Goal: Communication & Community: Ask a question

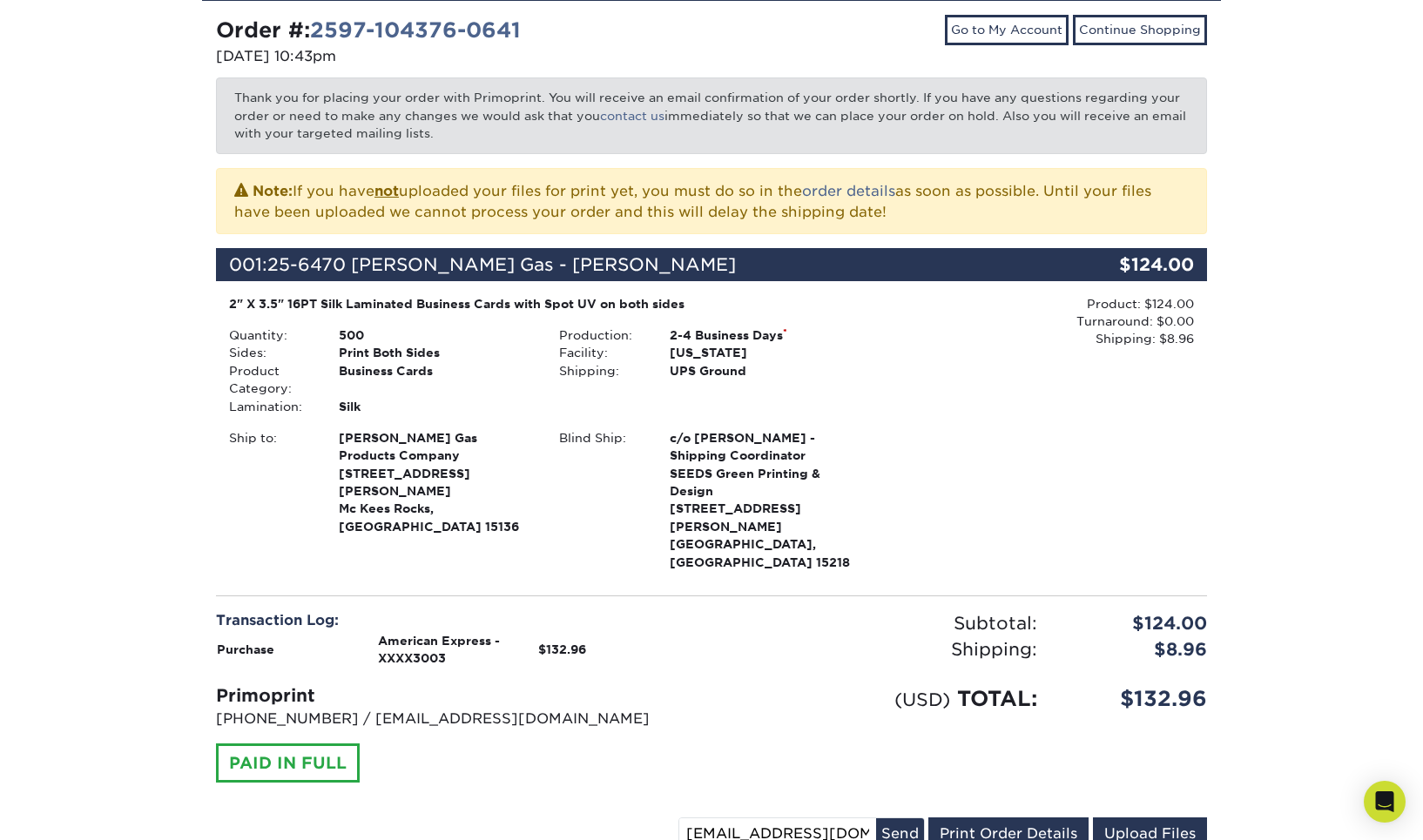
scroll to position [233, 0]
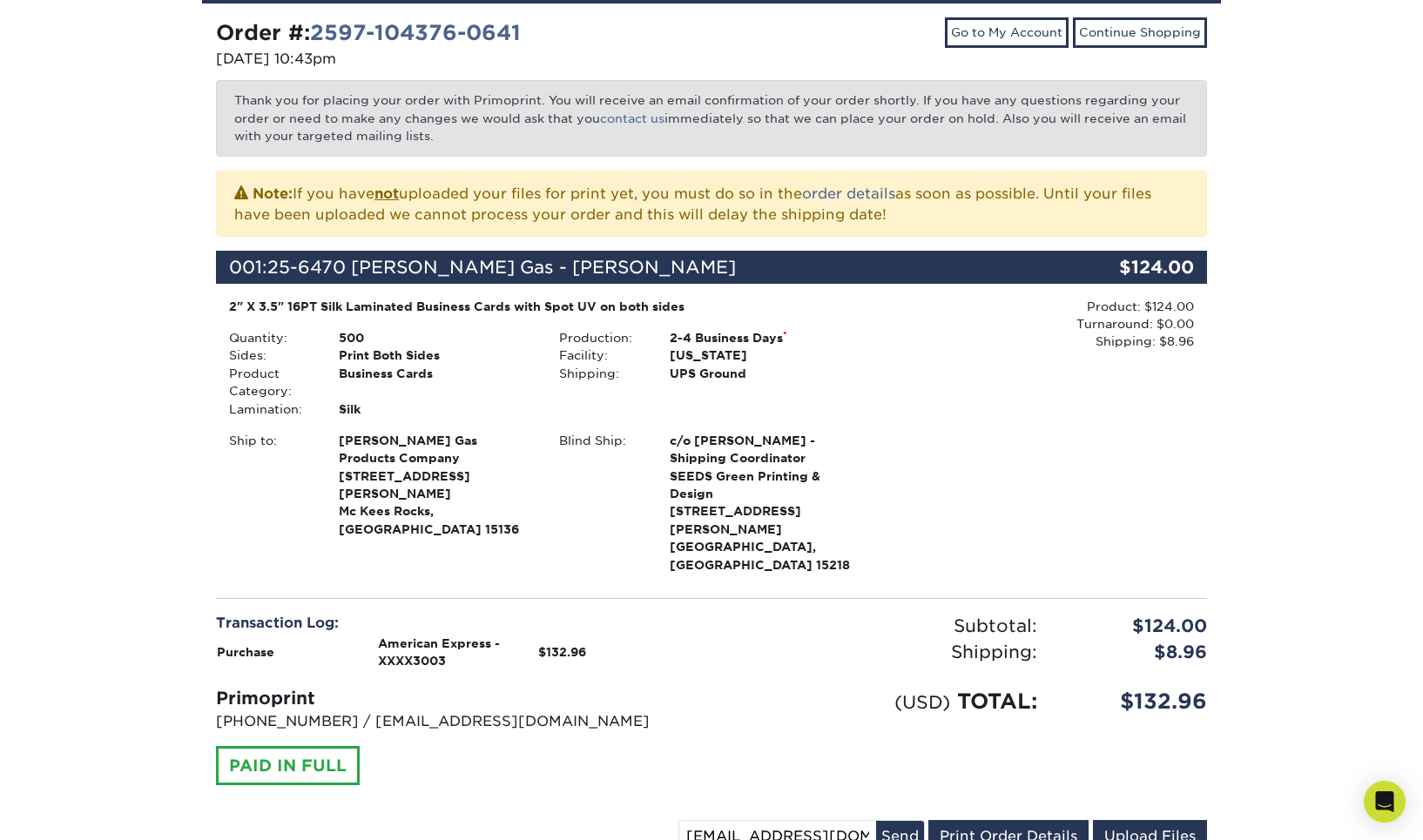
click at [1300, 797] on div "Your order has been placed! Order #: 2597-104376-0641 [DATE] 10:43pm Go to My A…" at bounding box center [711, 433] width 1423 height 1017
click at [1386, 798] on icon "Open Intercom Messenger" at bounding box center [1384, 801] width 20 height 22
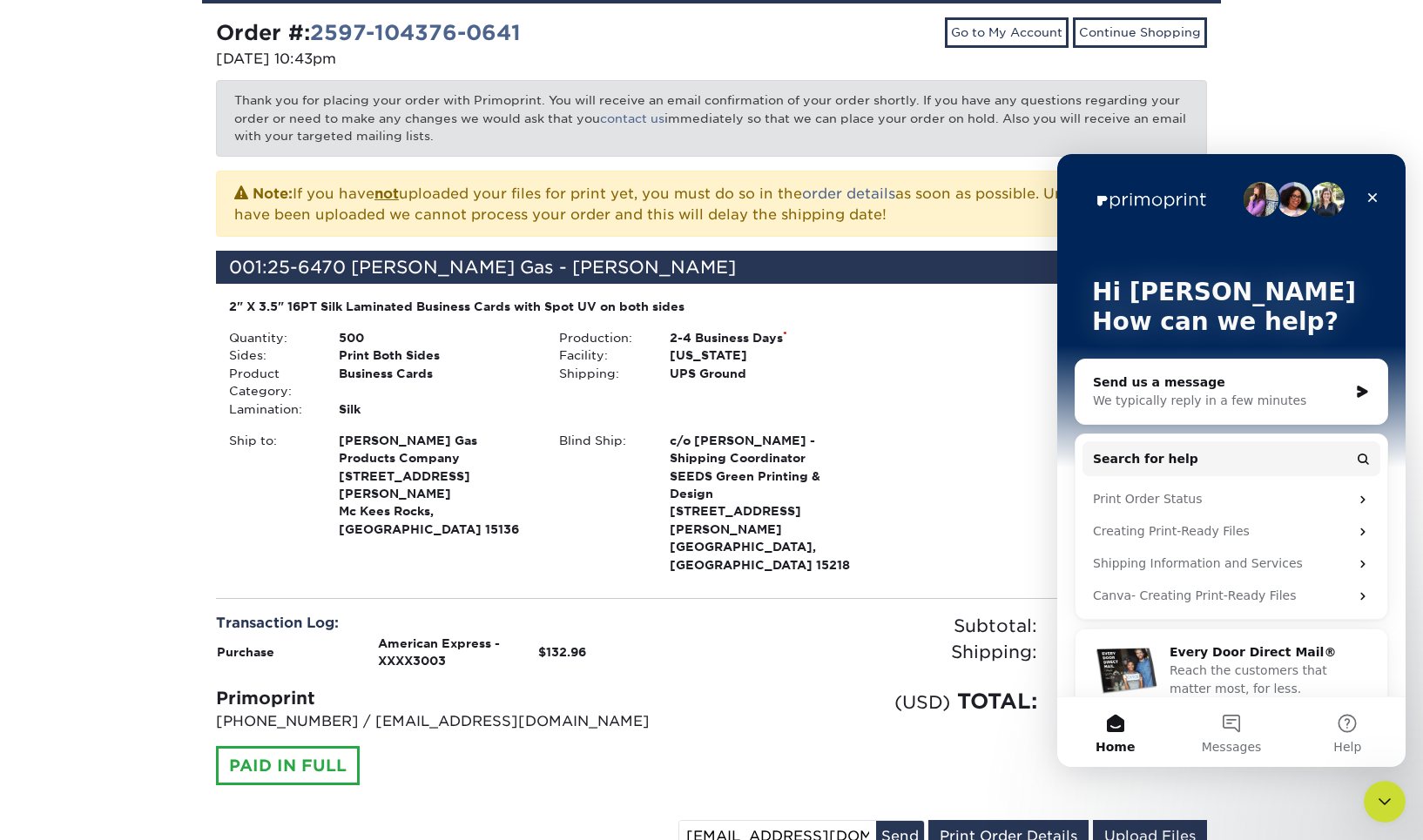
scroll to position [0, 0]
click at [1168, 403] on div "We typically reply in a few minutes" at bounding box center [1221, 401] width 255 height 18
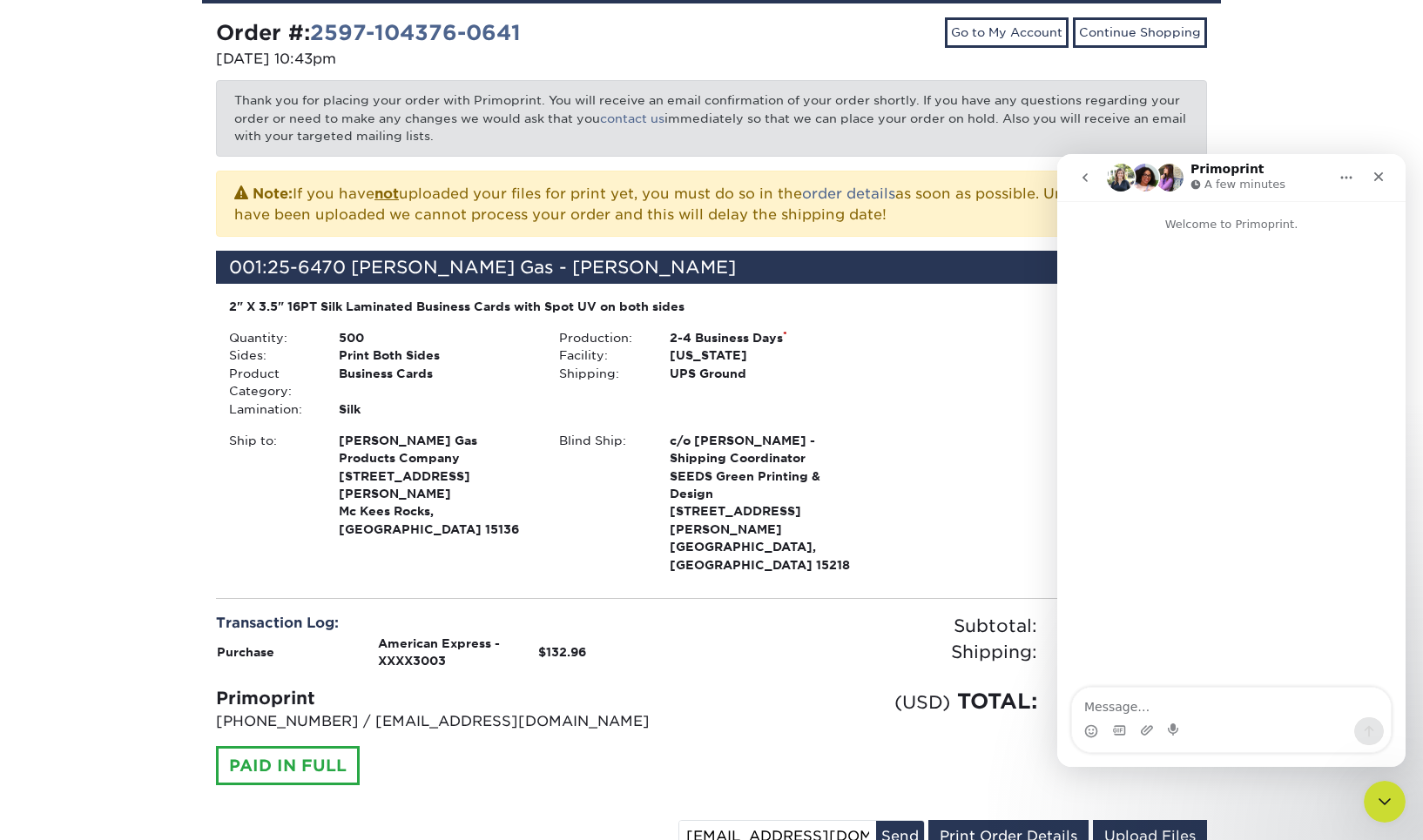
click at [1284, 96] on div "Your order has been placed! Order #: 2597-104376-0641 [DATE] 10:43pm Go to My A…" at bounding box center [711, 433] width 1423 height 1017
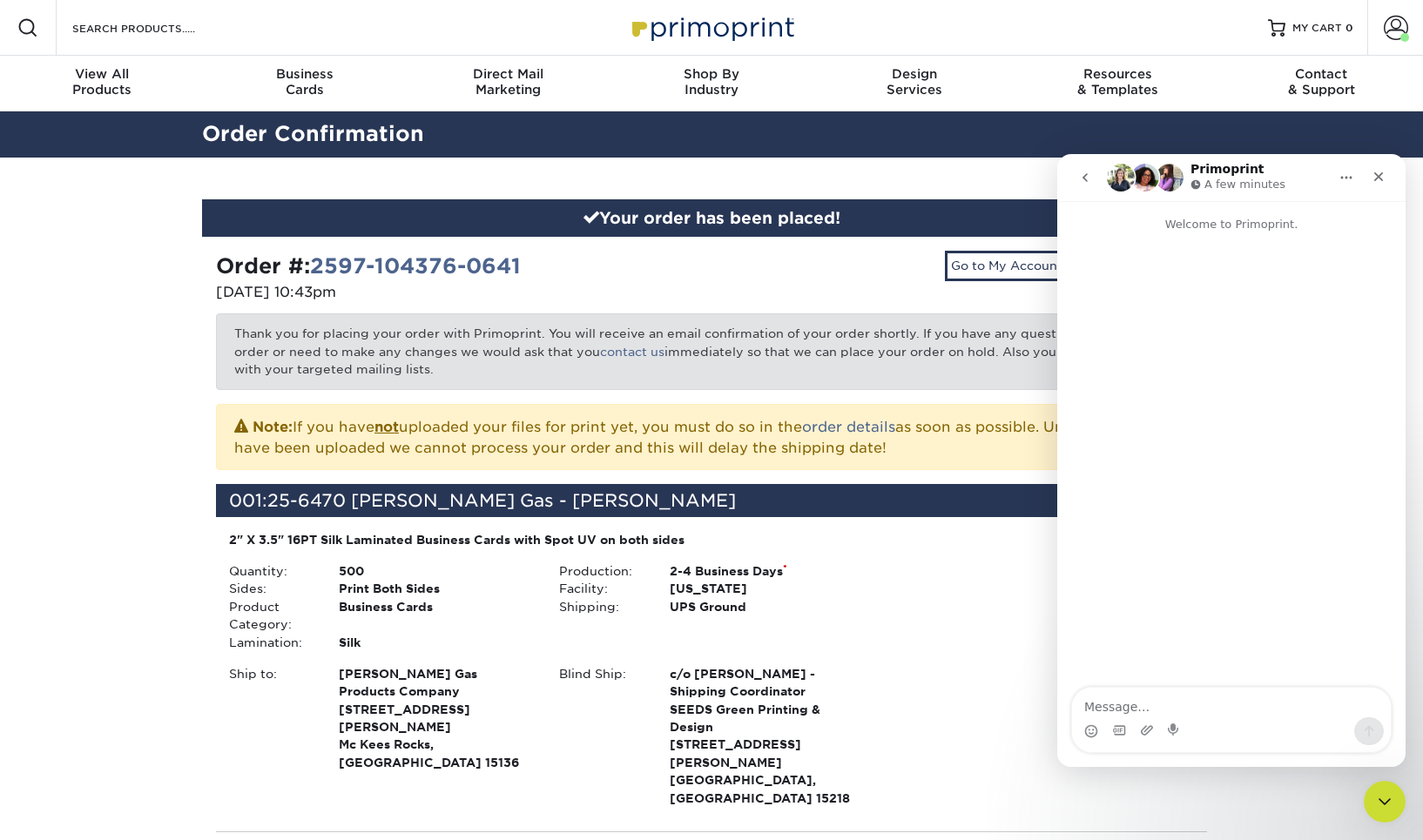
click at [1224, 721] on div "Intercom messenger" at bounding box center [1231, 731] width 319 height 28
click at [1114, 707] on textarea "Message…" at bounding box center [1231, 703] width 319 height 30
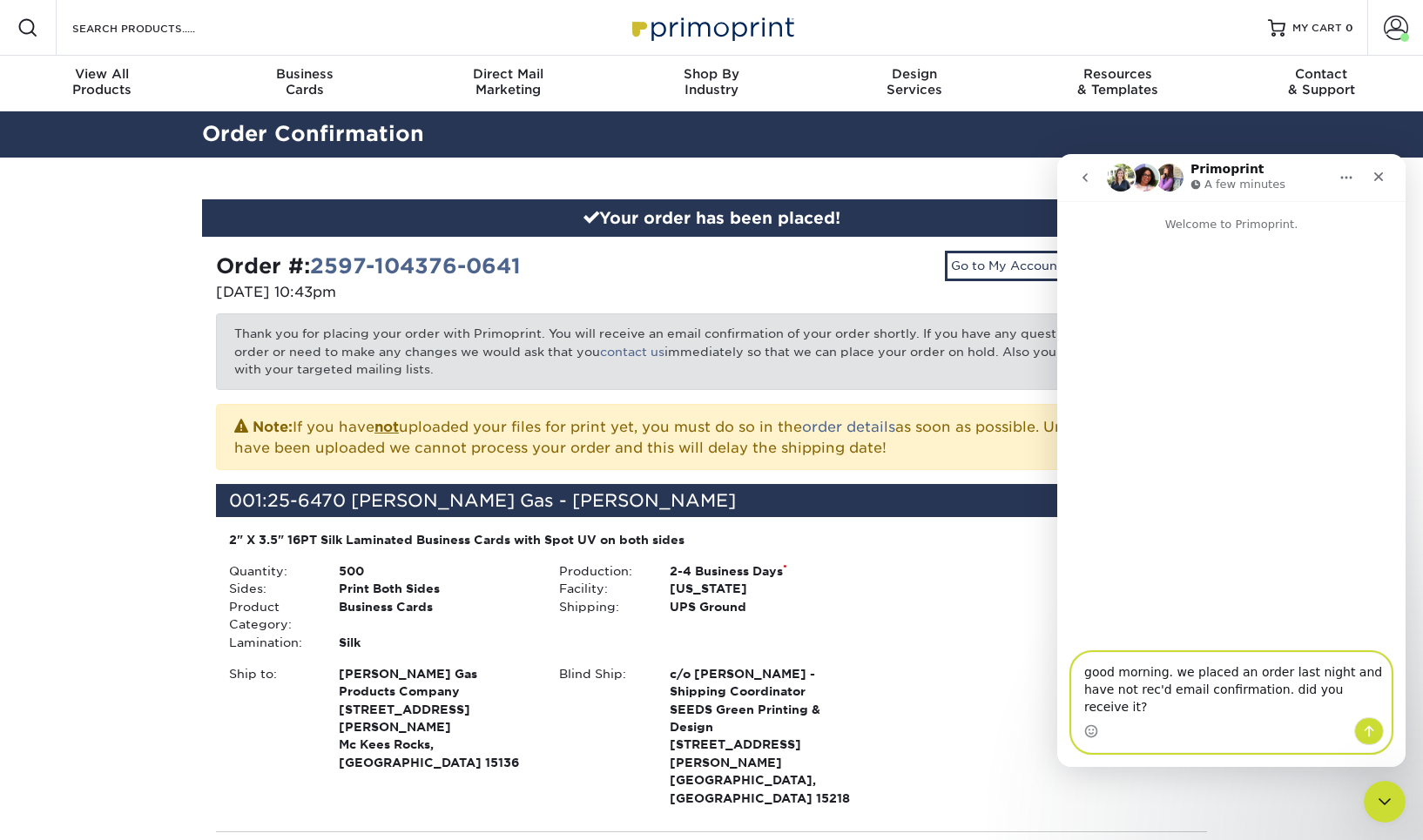
click at [1281, 711] on textarea "good morning. we placed an order last night and have not rec'd email confirmati…" at bounding box center [1231, 686] width 319 height 65
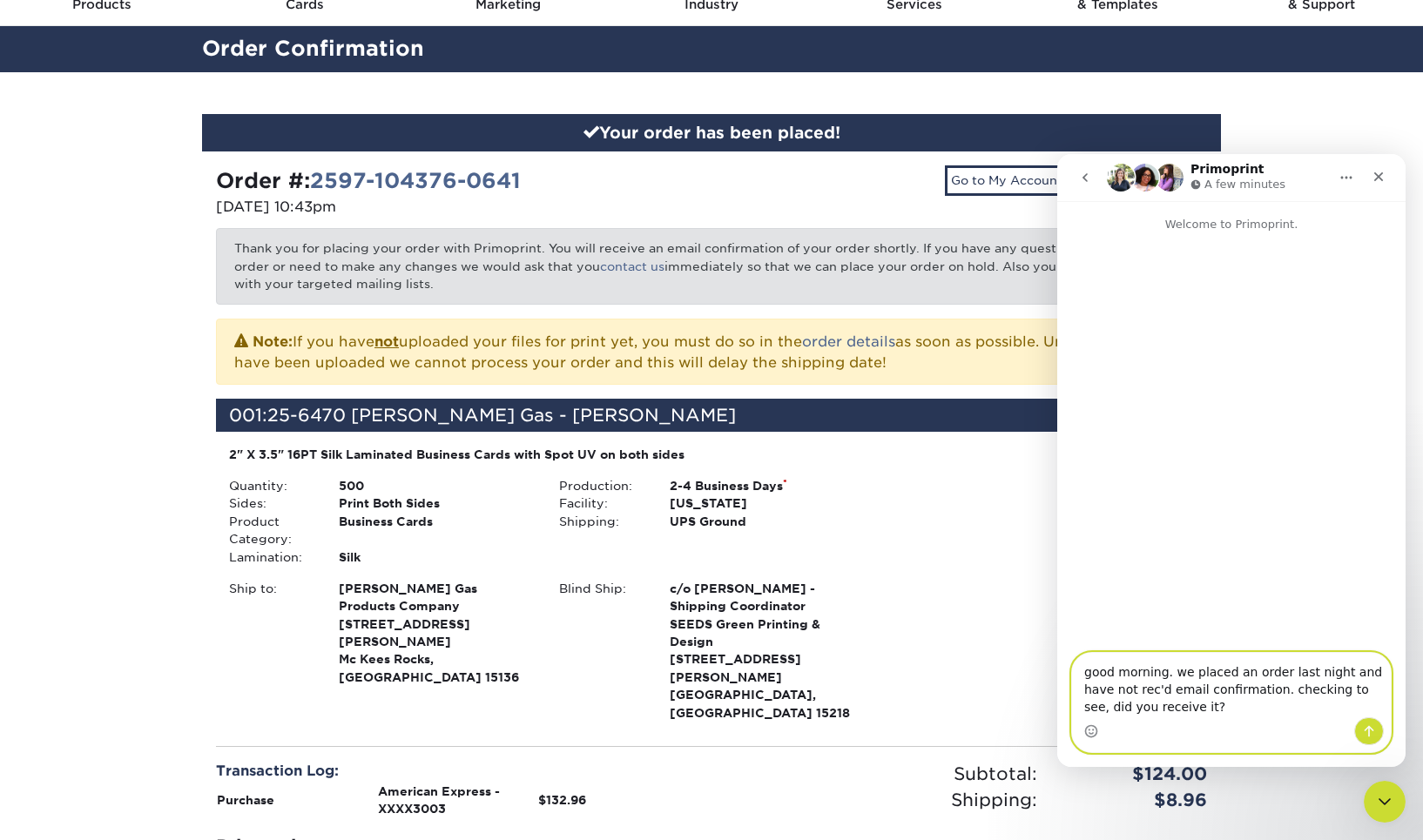
scroll to position [48, 0]
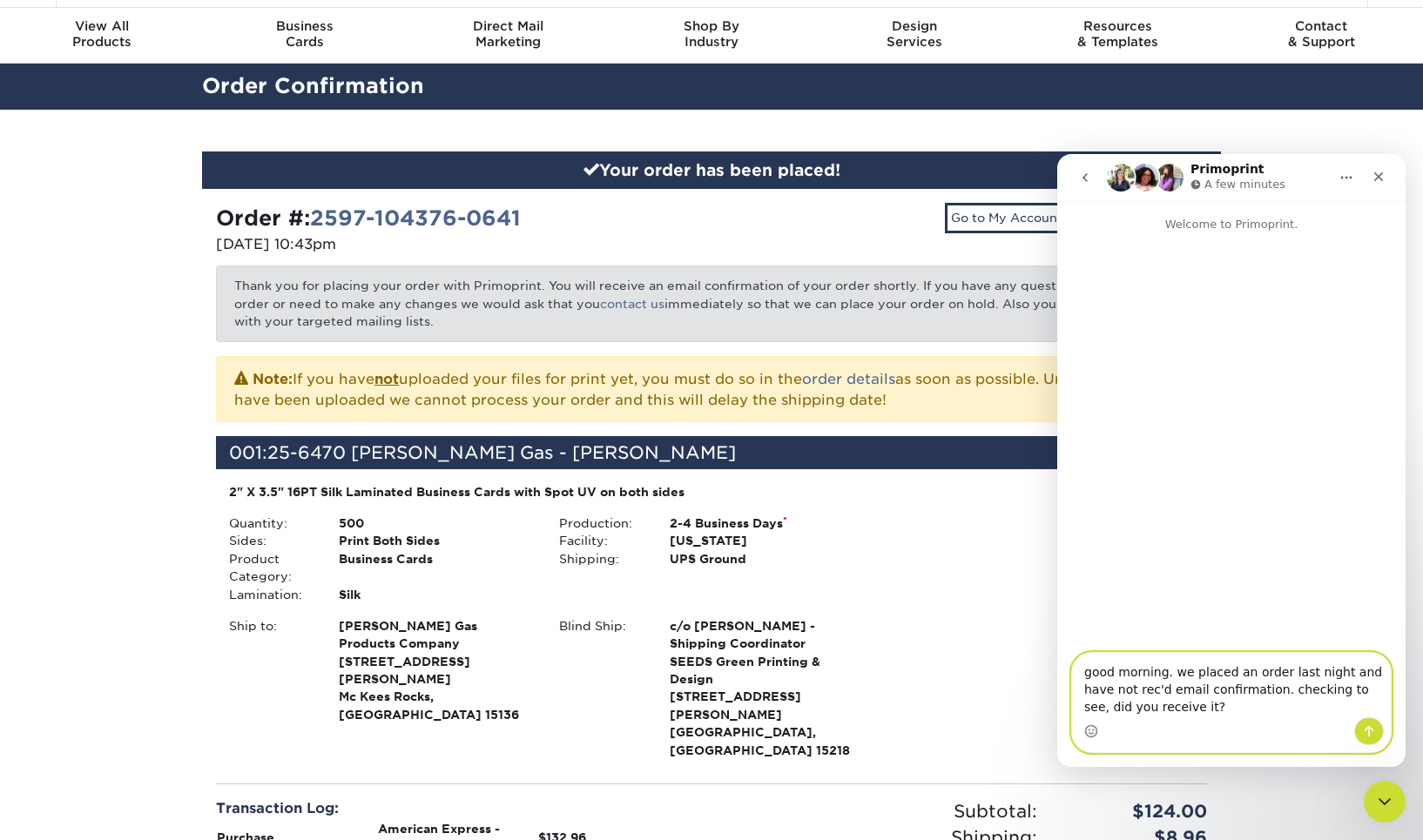
type textarea "good morning. we placed an order last night and have not rec'd email confirmati…"
click at [1373, 736] on icon "Send a message…" at bounding box center [1370, 731] width 14 height 14
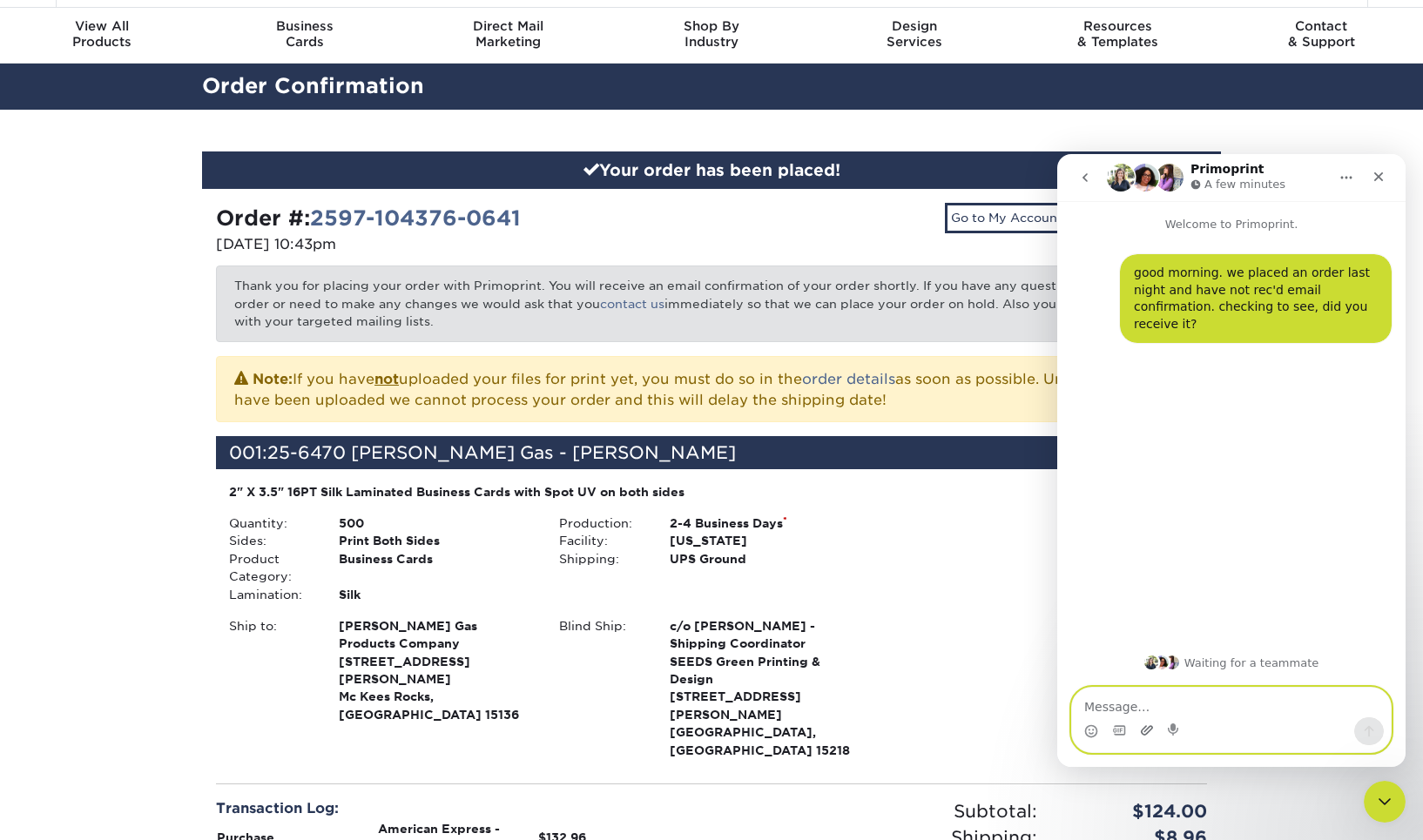
click at [1146, 731] on icon "Upload attachment" at bounding box center [1147, 730] width 13 height 10
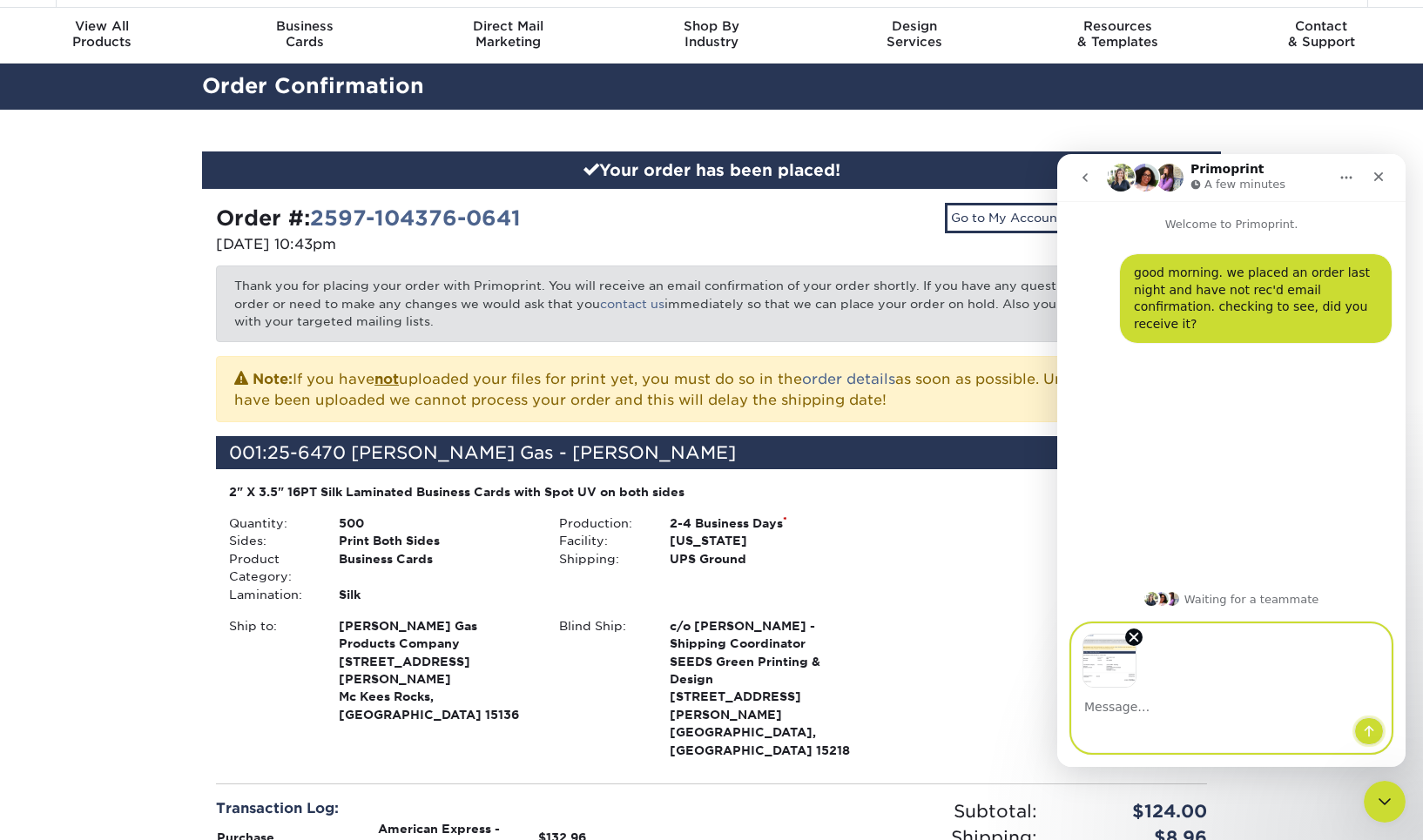
click at [1374, 736] on icon "Send a message…" at bounding box center [1370, 731] width 14 height 14
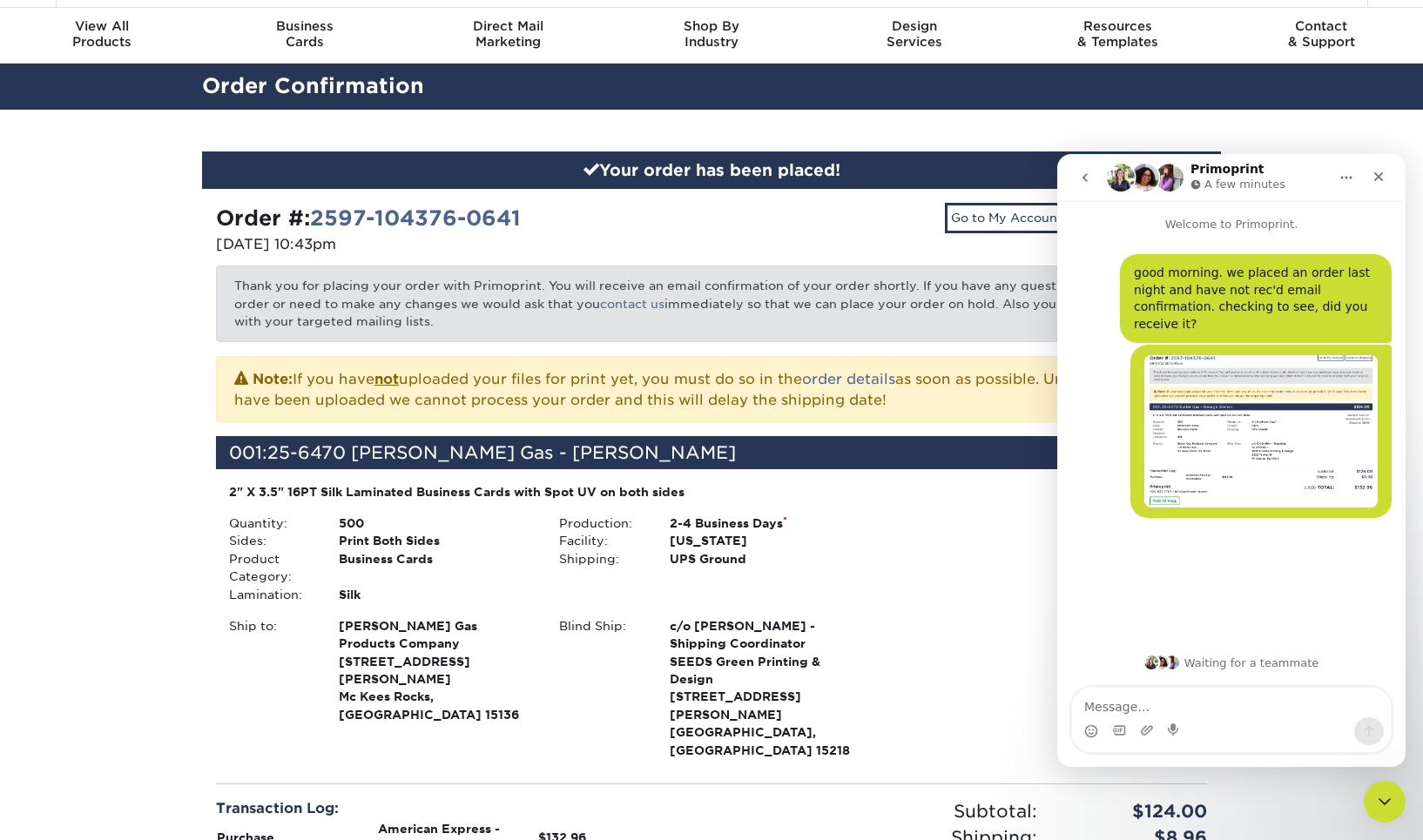
click at [141, 585] on div "Your order has been placed! Order #: 2597-104376-0641 [DATE] 10:43pm Go to My A…" at bounding box center [711, 617] width 1423 height 1017
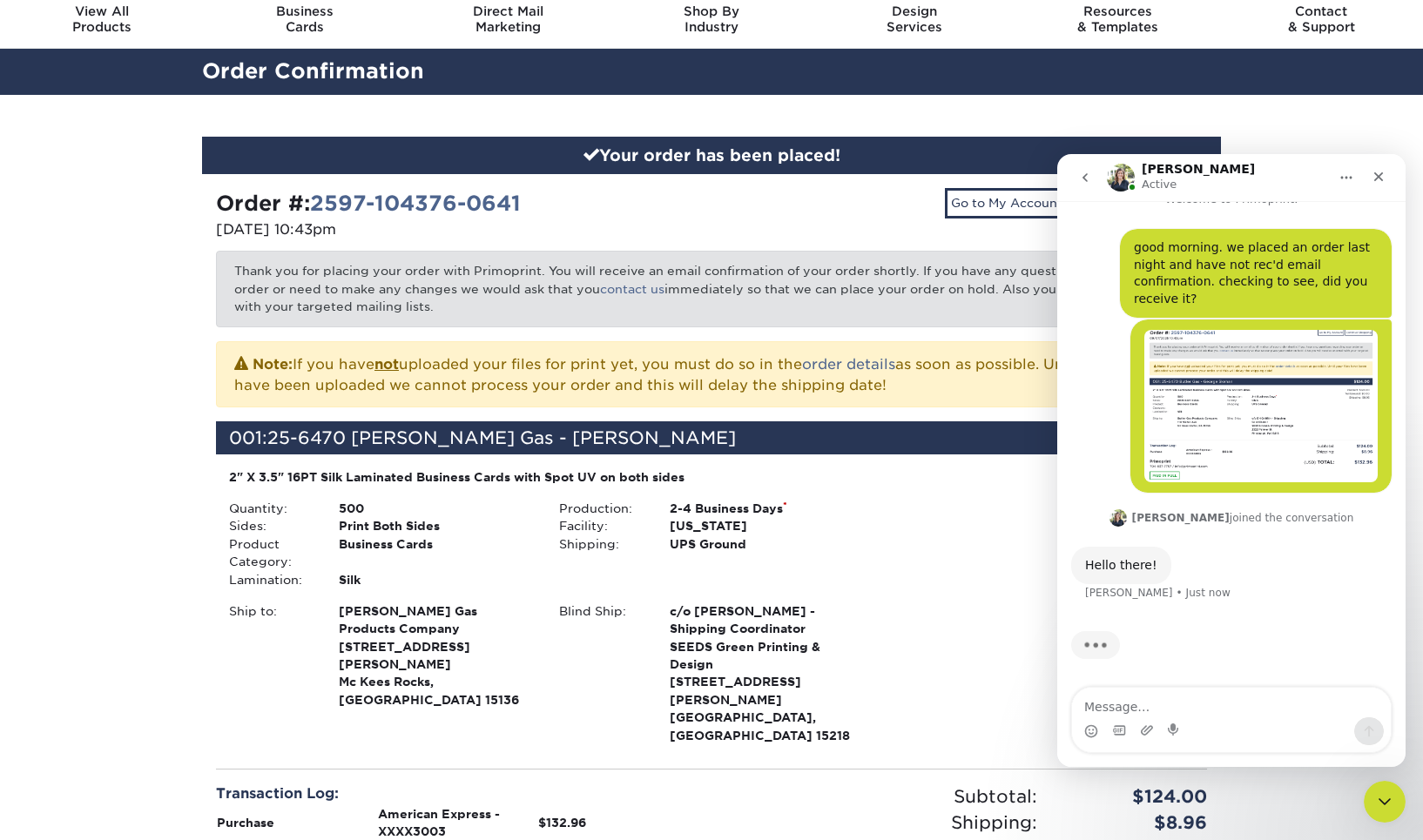
scroll to position [0, 0]
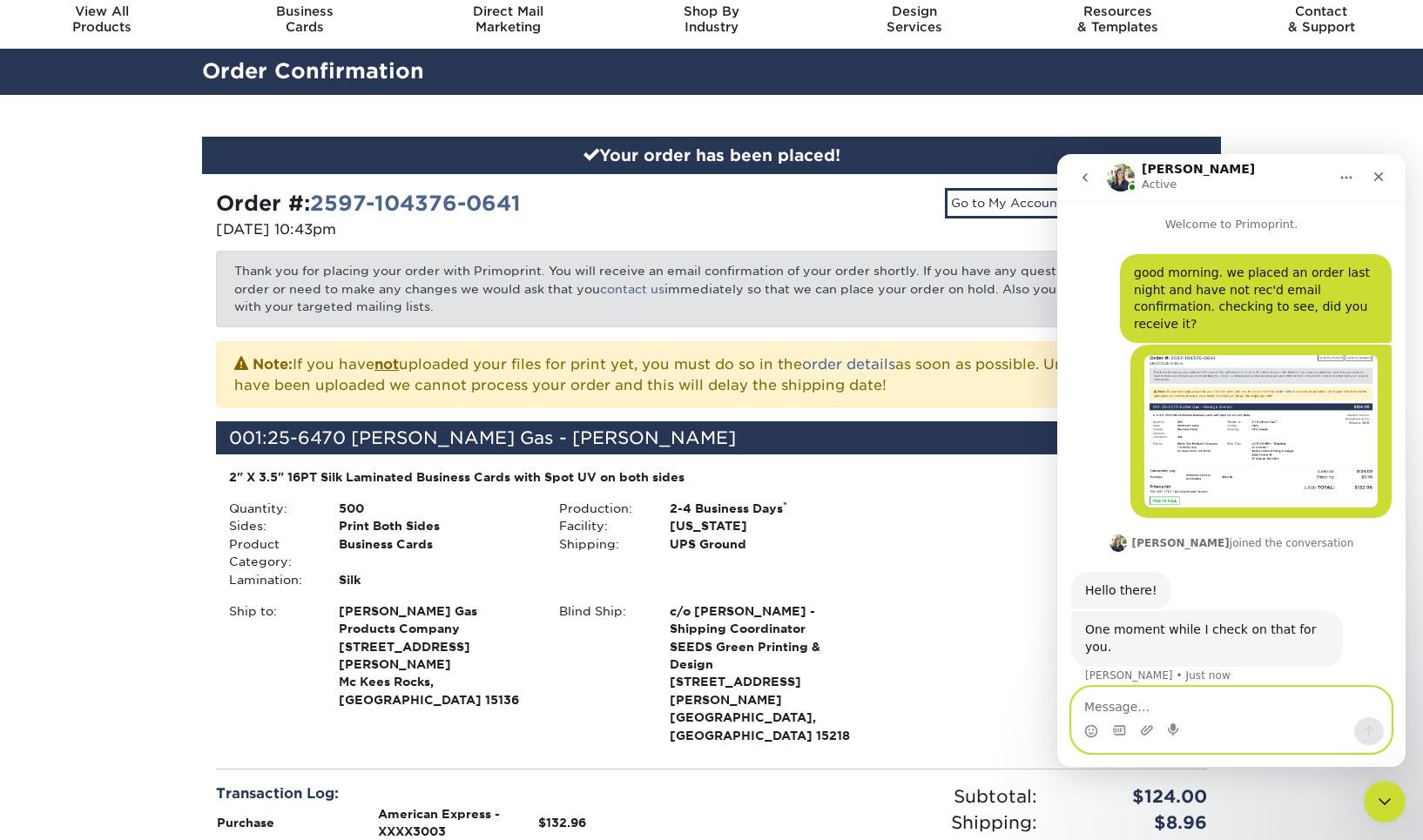
click at [1209, 704] on textarea "Message…" at bounding box center [1231, 703] width 319 height 30
type textarea "ok"
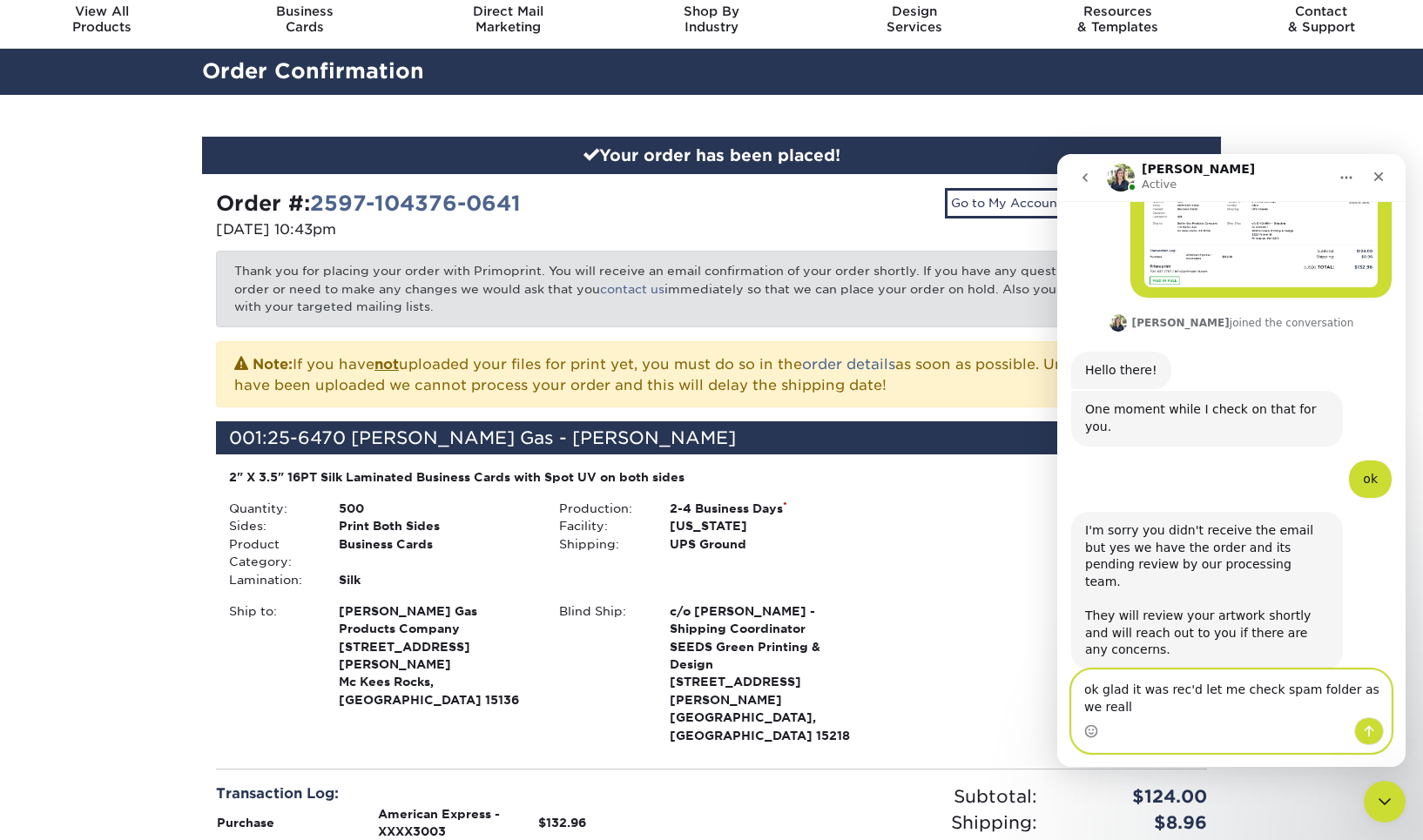
scroll to position [221, 0]
type textarea "ok glad it was rec'd let me check spam folder as we really need an email confir…"
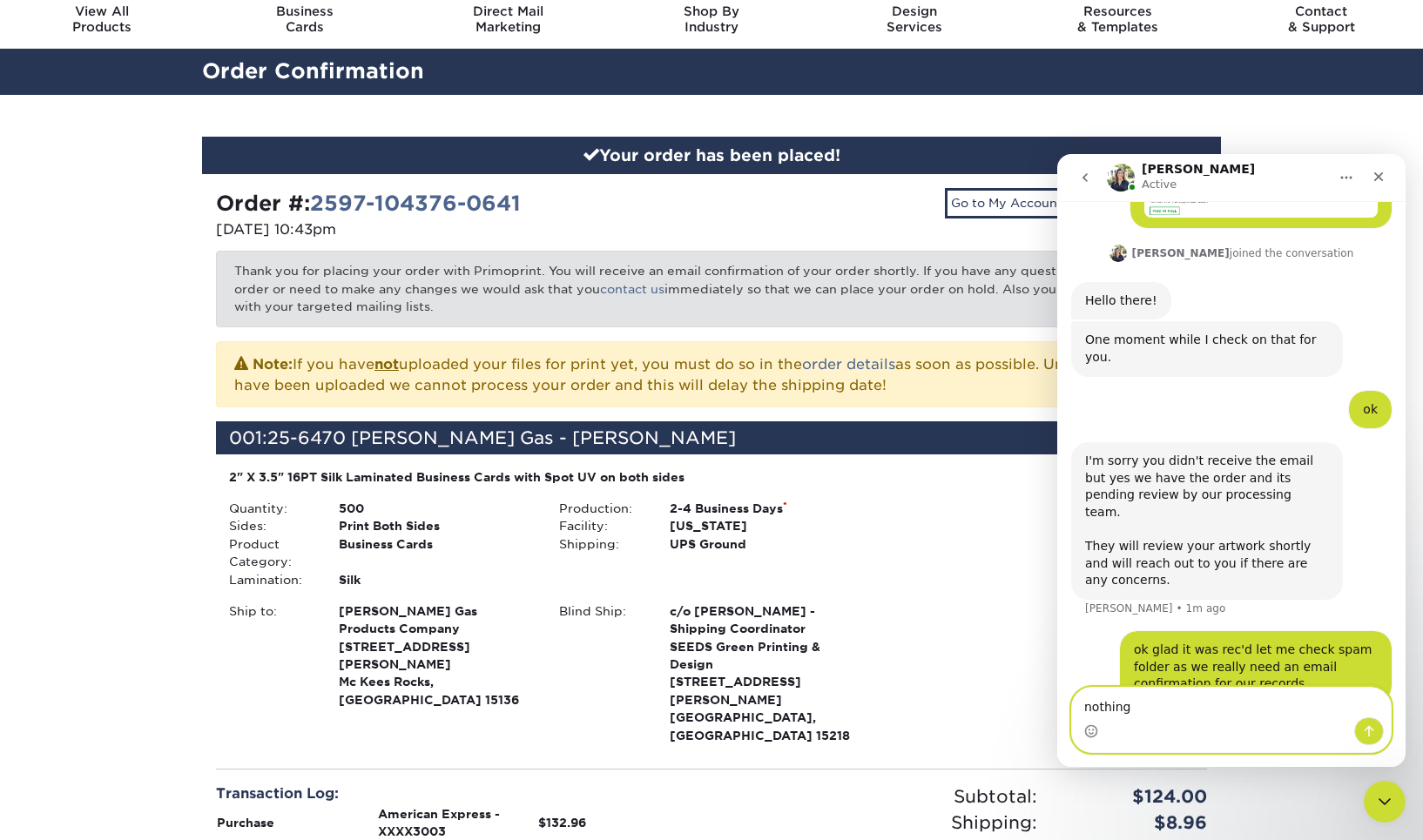
scroll to position [357, 0]
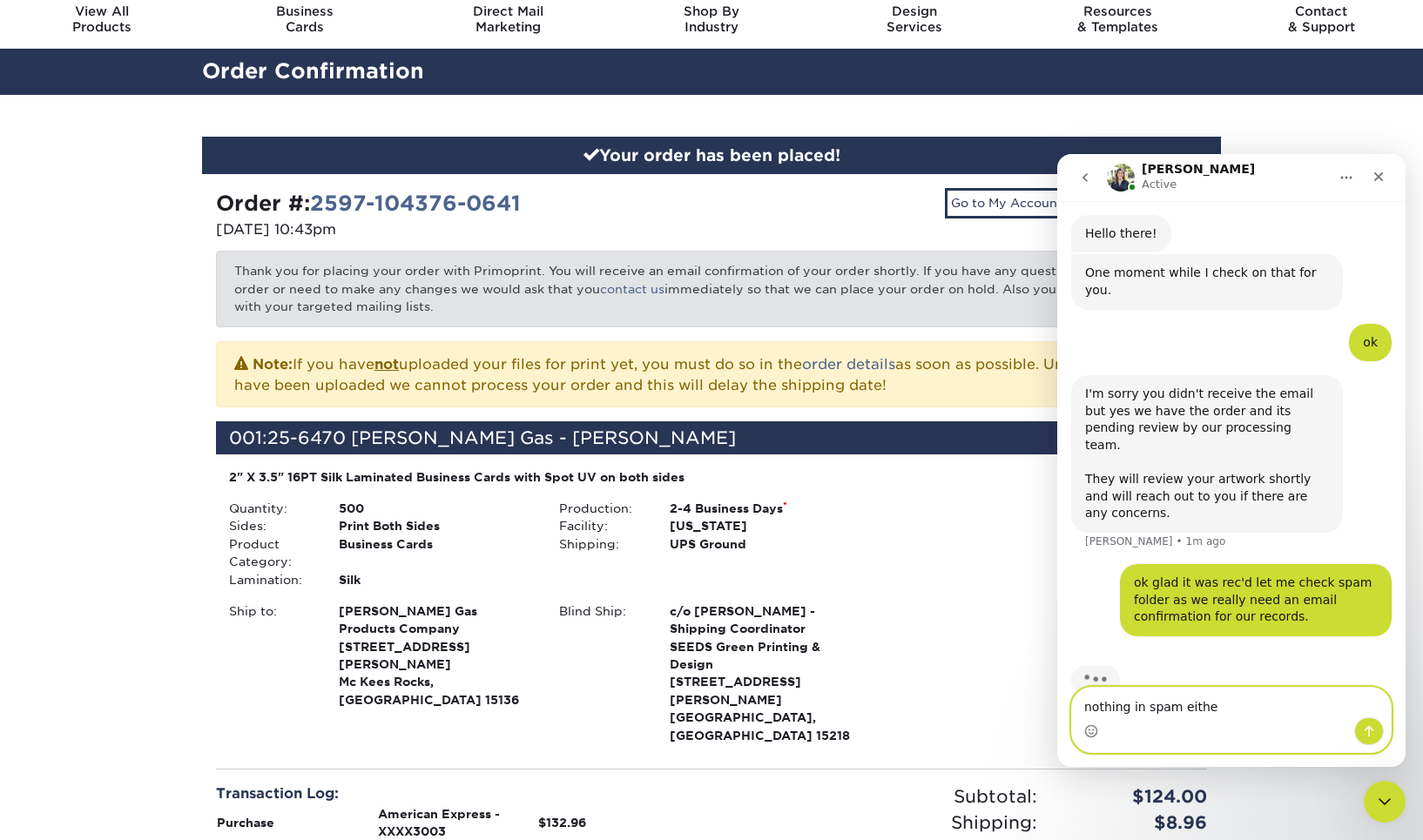
type textarea "nothing in spam either"
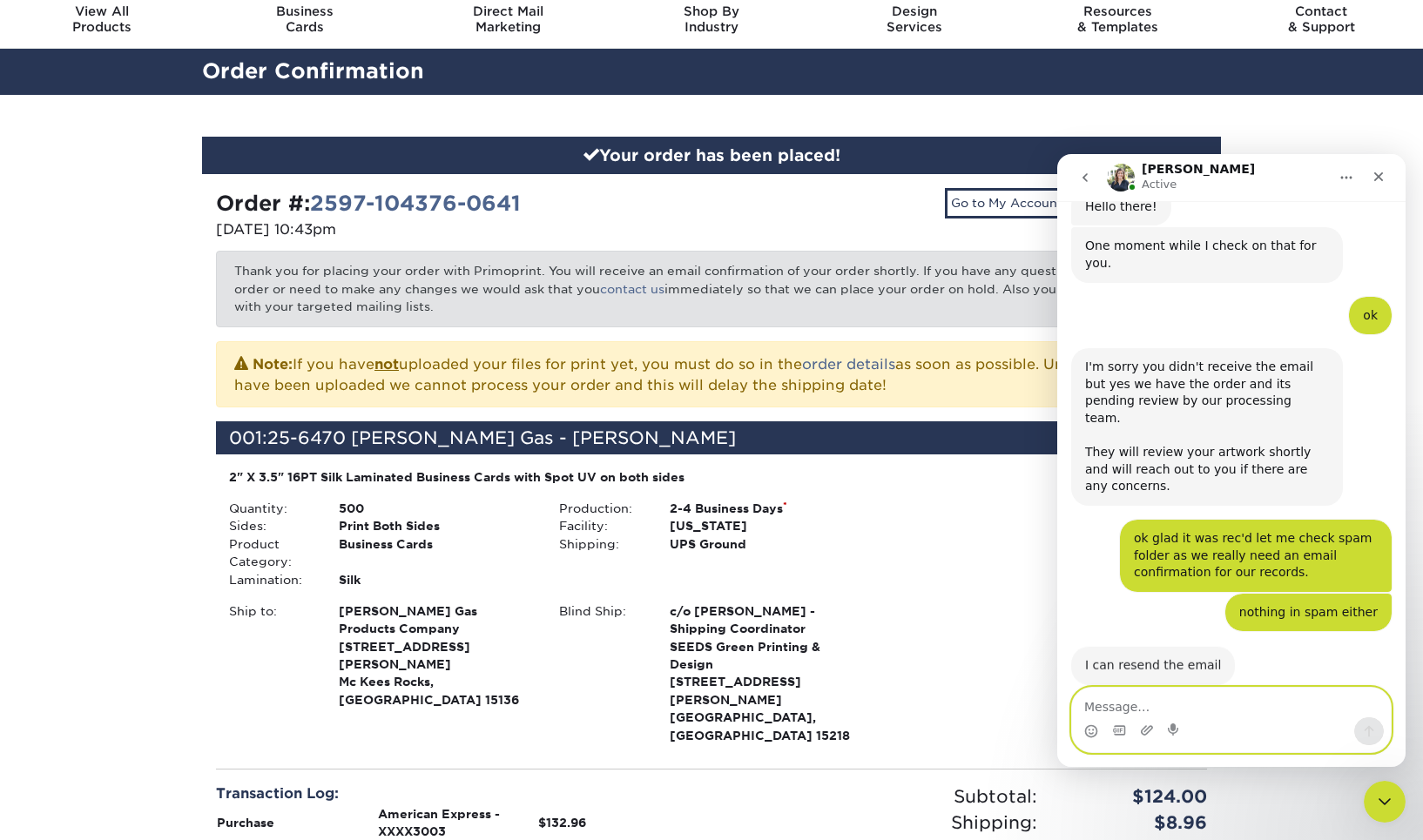
scroll to position [381, 0]
click at [1120, 702] on textarea "Message…" at bounding box center [1231, 703] width 319 height 30
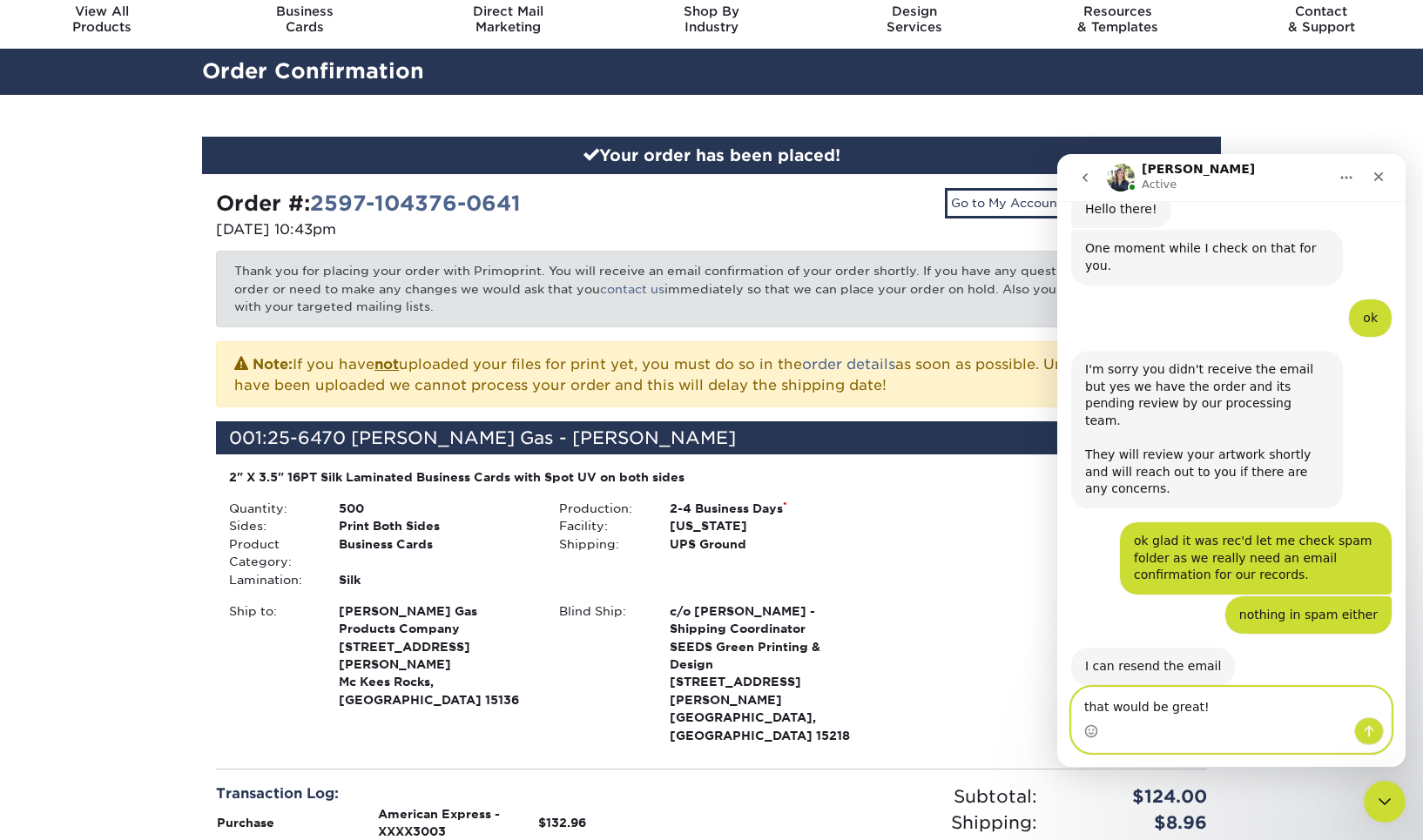
type textarea "that would be great!!"
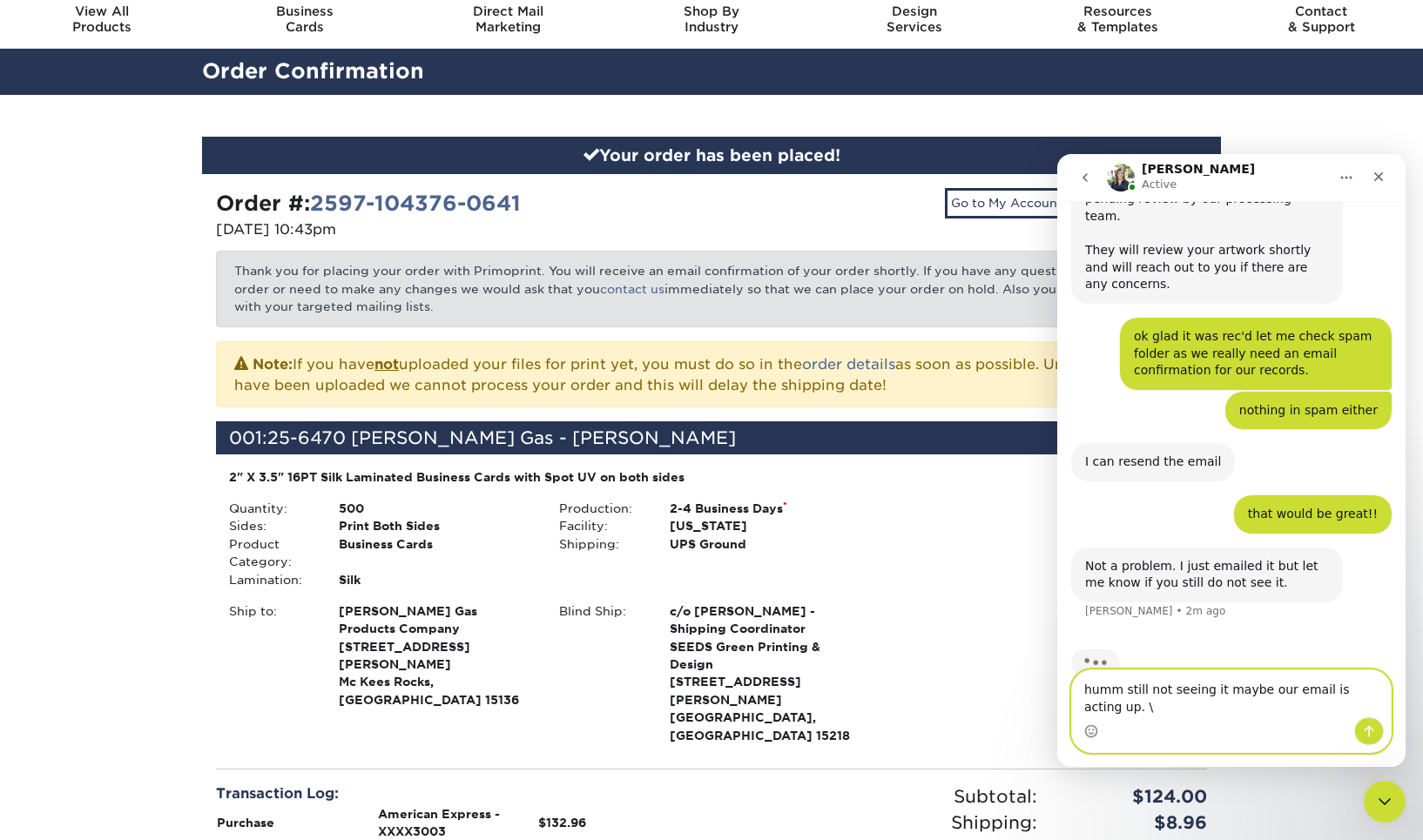
scroll to position [586, 0]
type textarea "humm still not seeing it maybe our email is acting up."
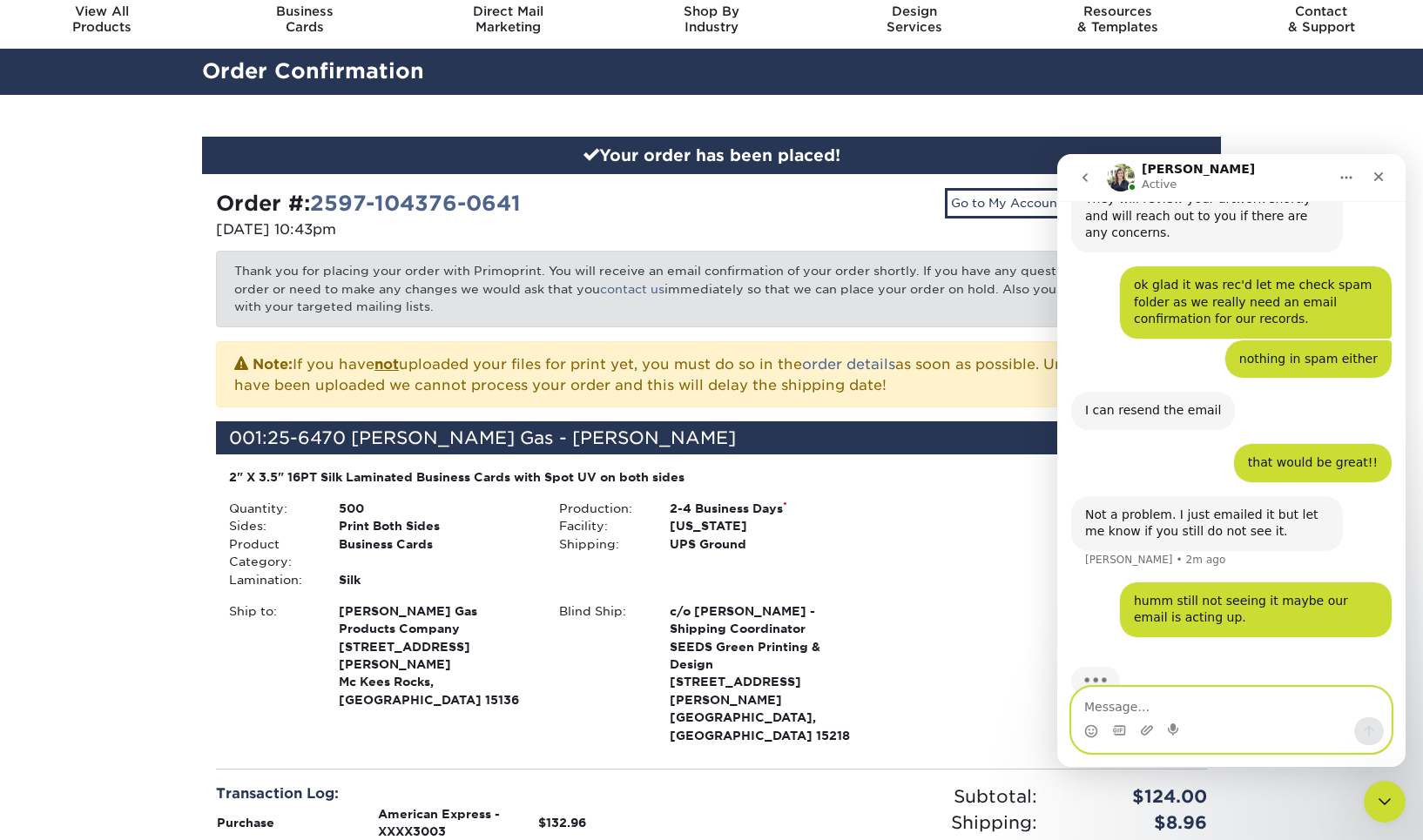
scroll to position [638, 0]
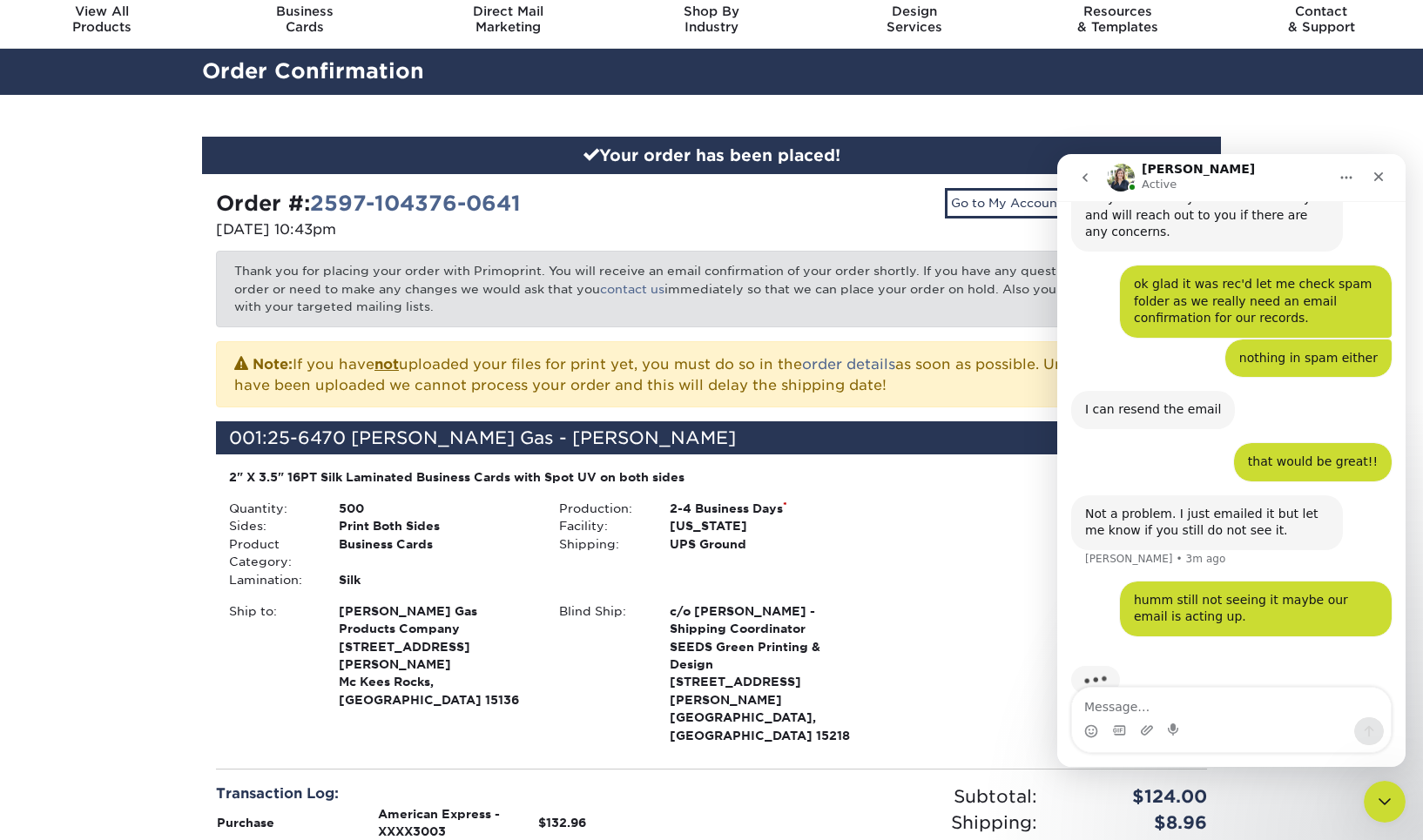
click at [115, 387] on div "Your order has been placed! Order #: 2597-104376-0641 [DATE] 10:43pm Go to My A…" at bounding box center [711, 603] width 1423 height 1017
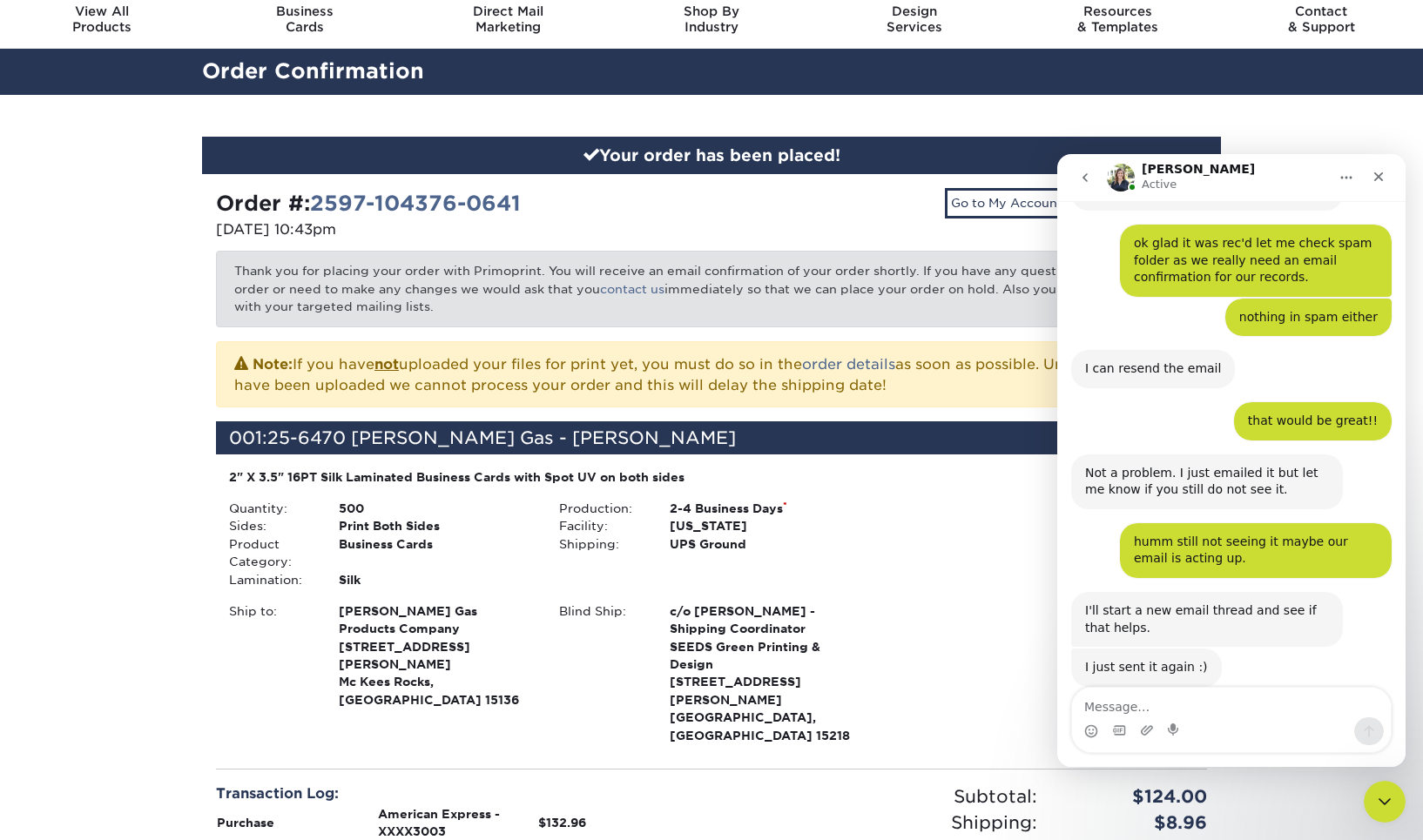
scroll to position [680, 0]
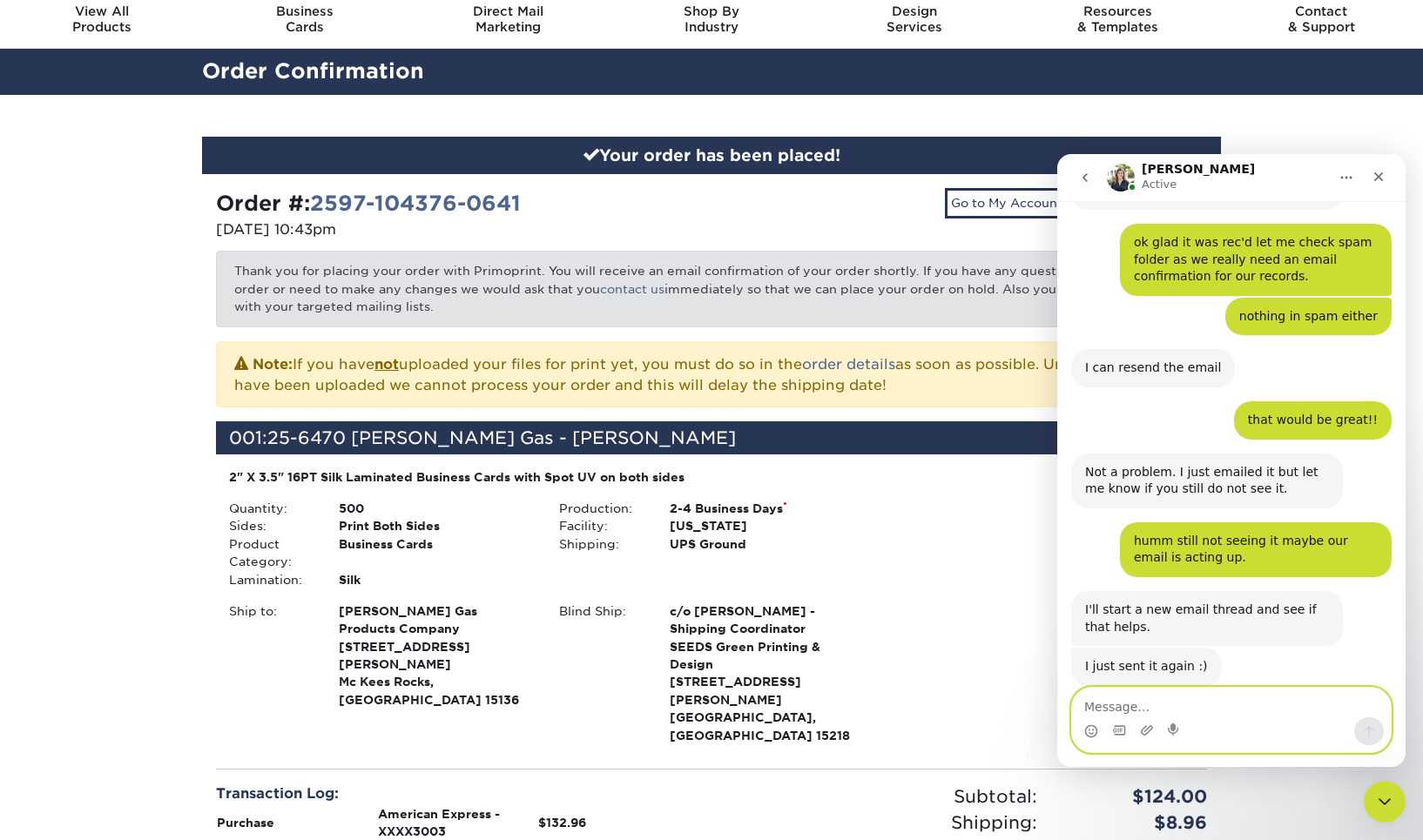
click at [1126, 709] on textarea "Message…" at bounding box center [1231, 703] width 319 height 30
type textarea "ok i'll check"
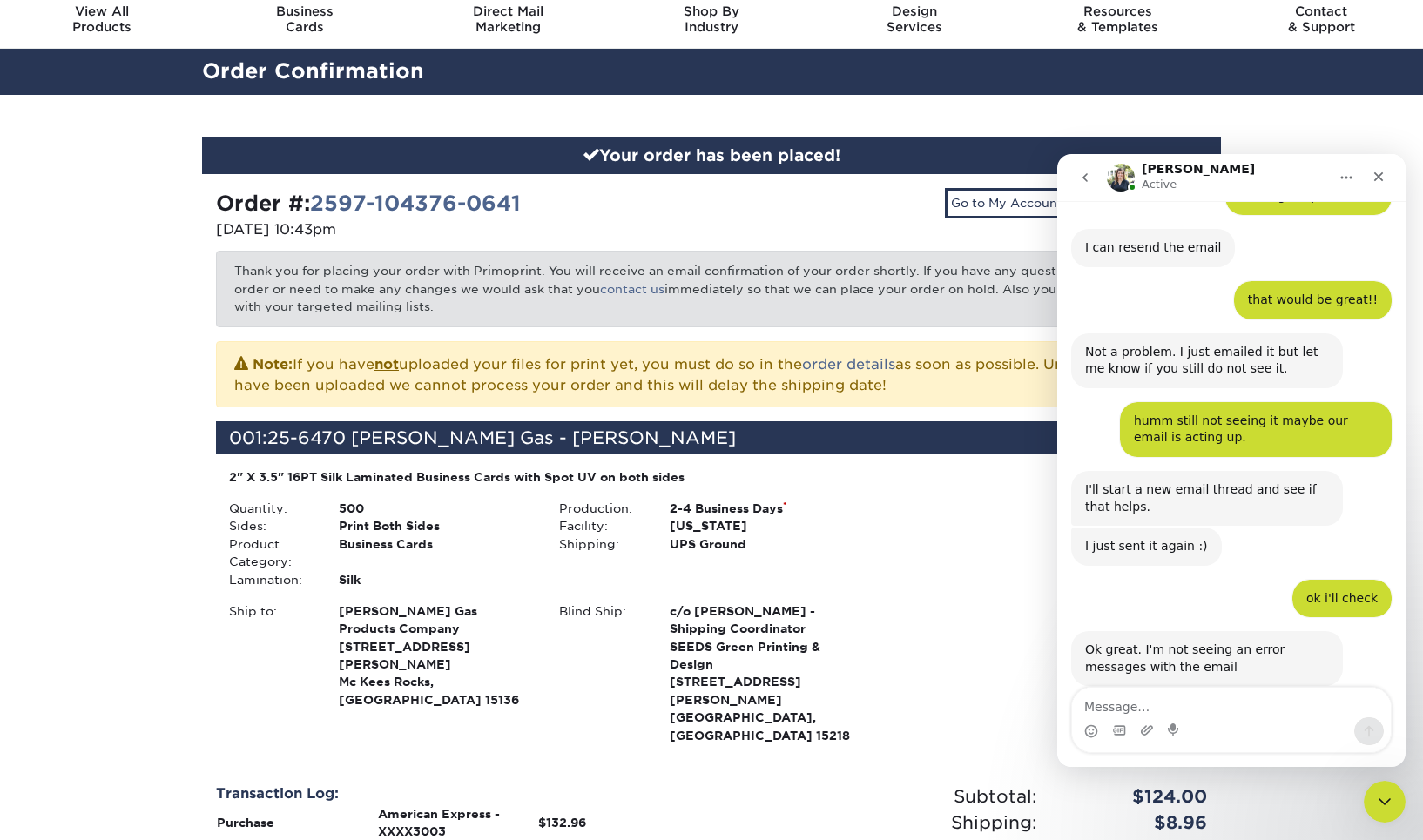
scroll to position [801, 0]
click at [1208, 660] on div "Ok great. I'm not seeing an error messages with the email [PERSON_NAME] • 1m ago" at bounding box center [1231, 678] width 321 height 93
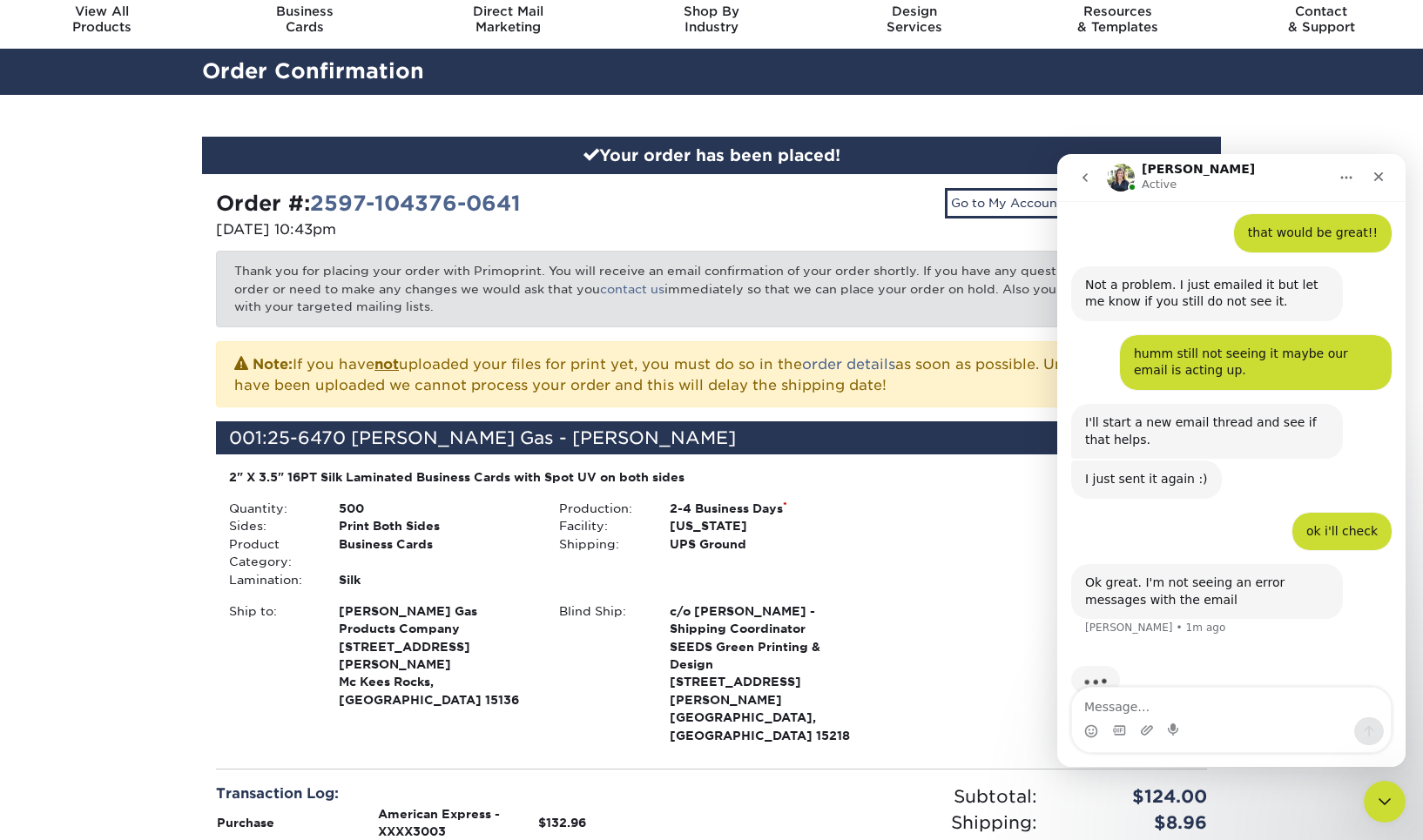
scroll to position [868, 0]
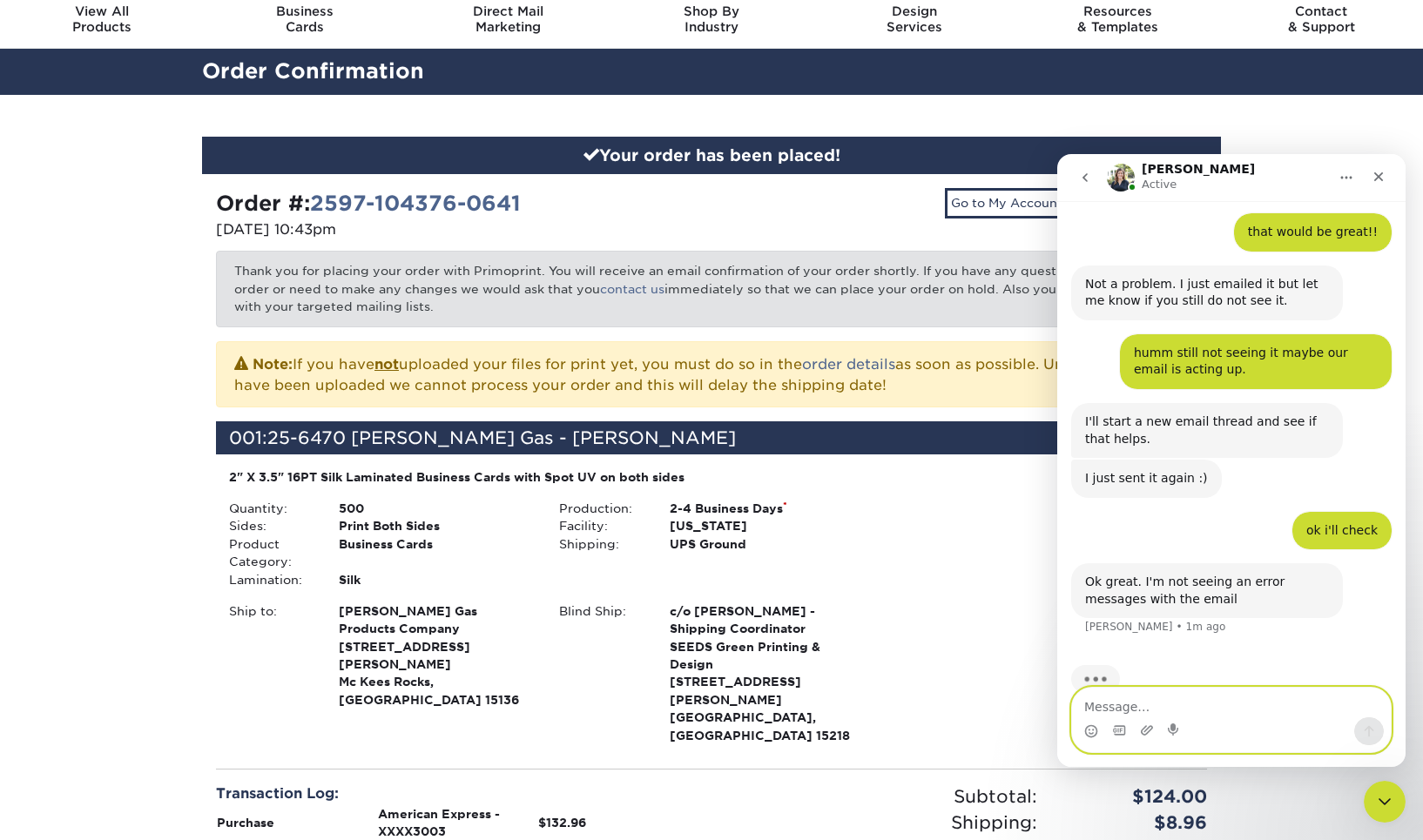
click at [1139, 705] on textarea "Message…" at bounding box center [1231, 703] width 319 height 30
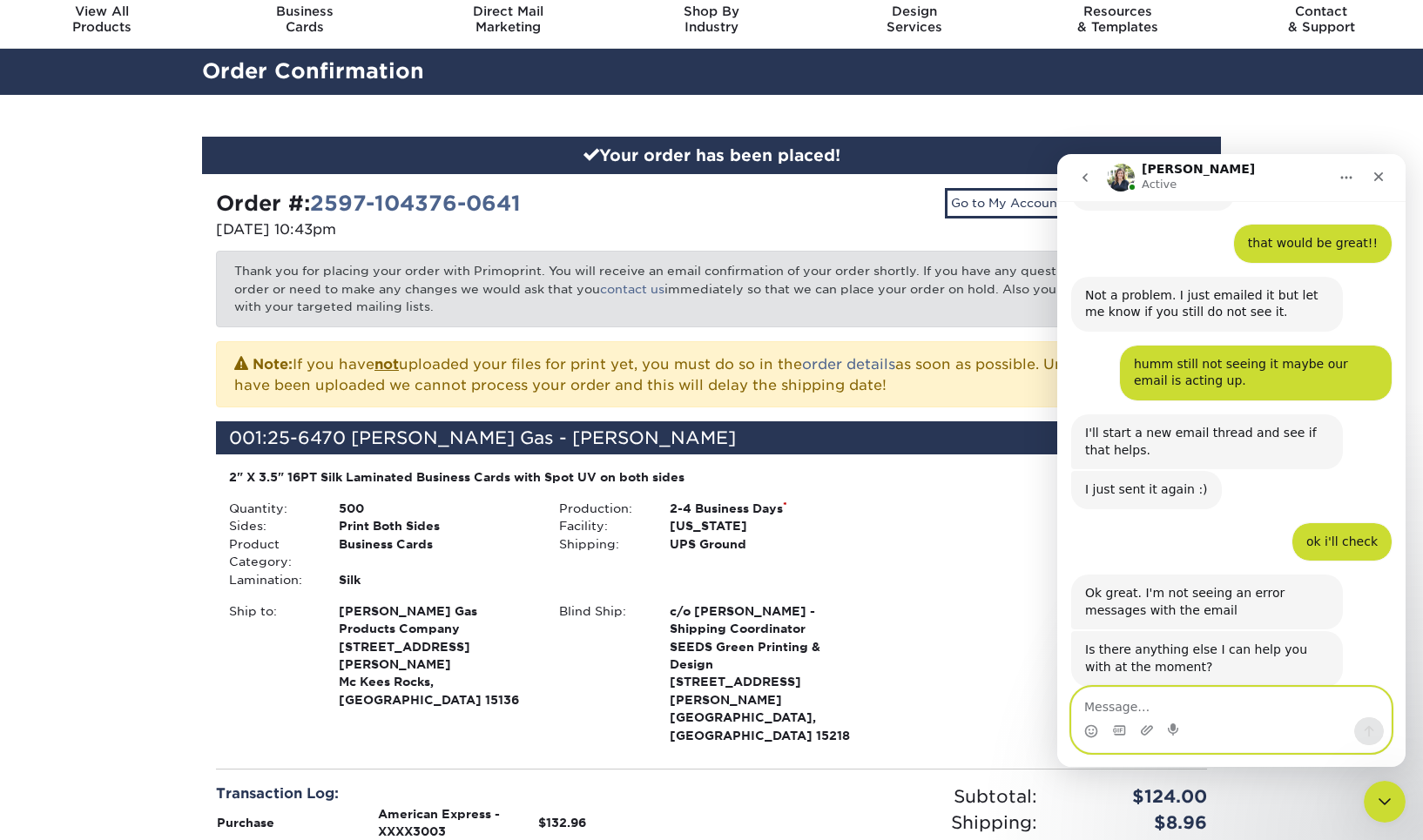
scroll to position [858, 0]
type textarea "n"
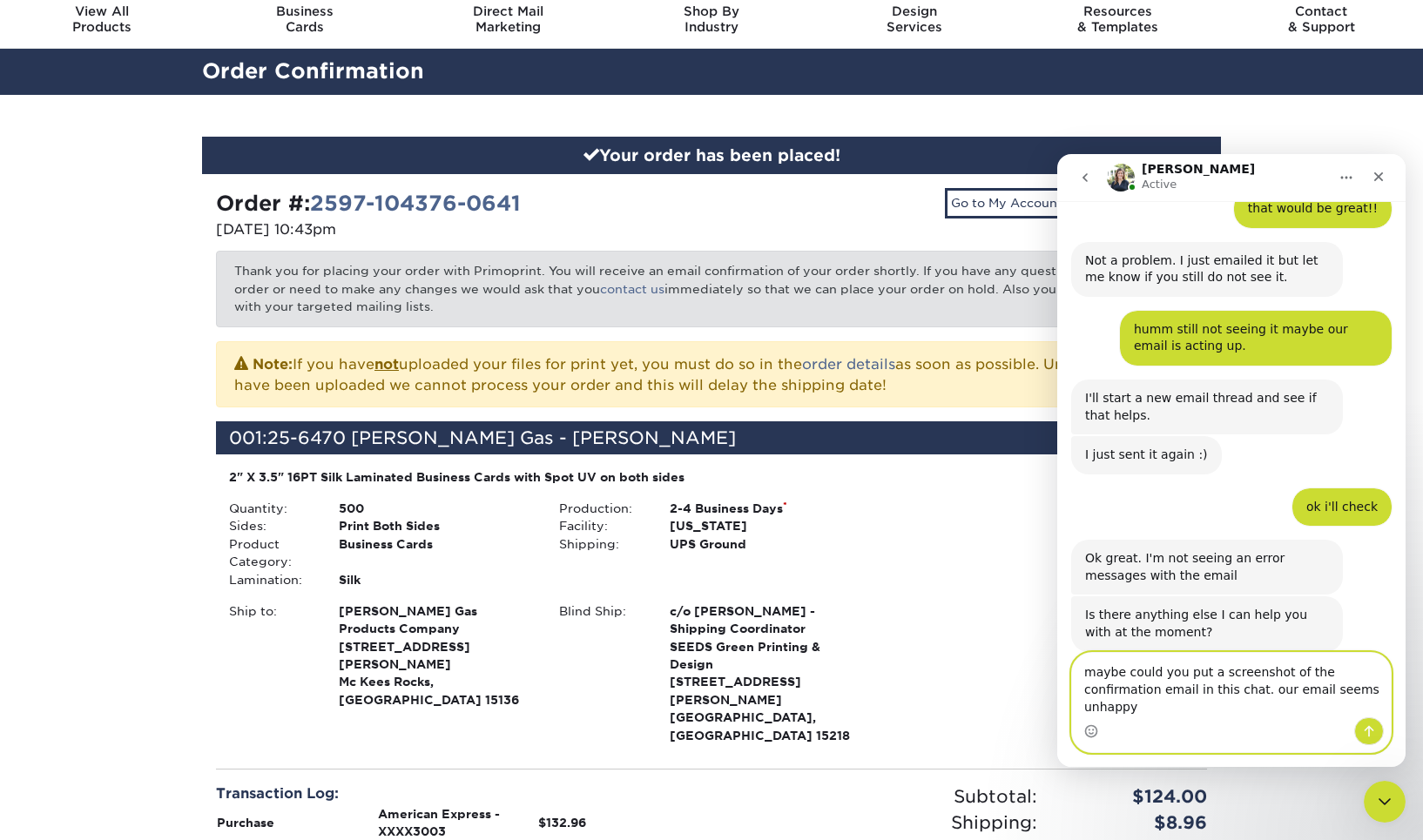
scroll to position [893, 0]
type textarea "maybe could you put a screenshot of the confirmation email in this chat. our em…"
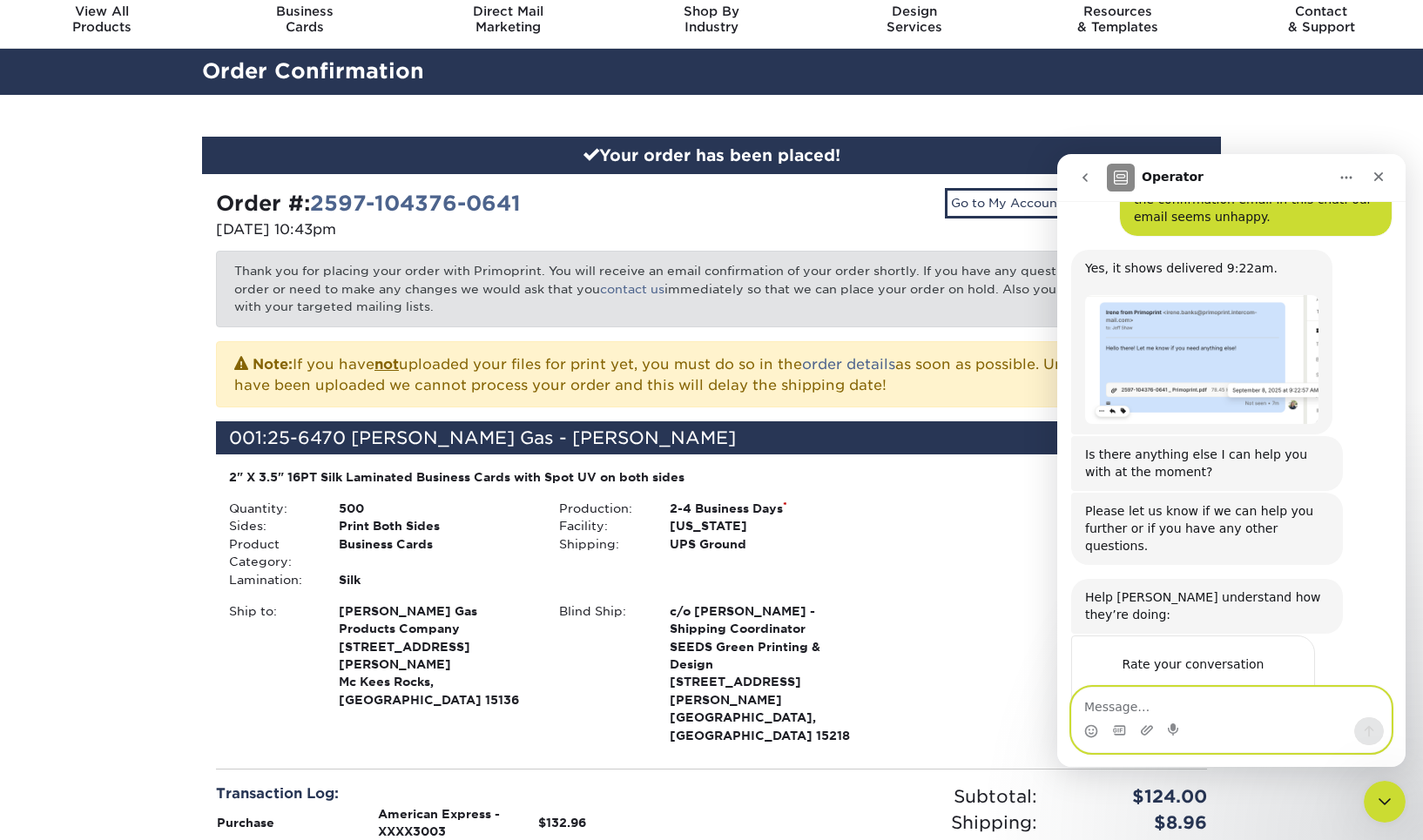
scroll to position [1394, 0]
click at [1366, 498] on div "Please let us know if we can help you further or if you have any other question…" at bounding box center [1231, 536] width 321 height 86
click at [1271, 684] on span "Amazing" at bounding box center [1275, 699] width 31 height 31
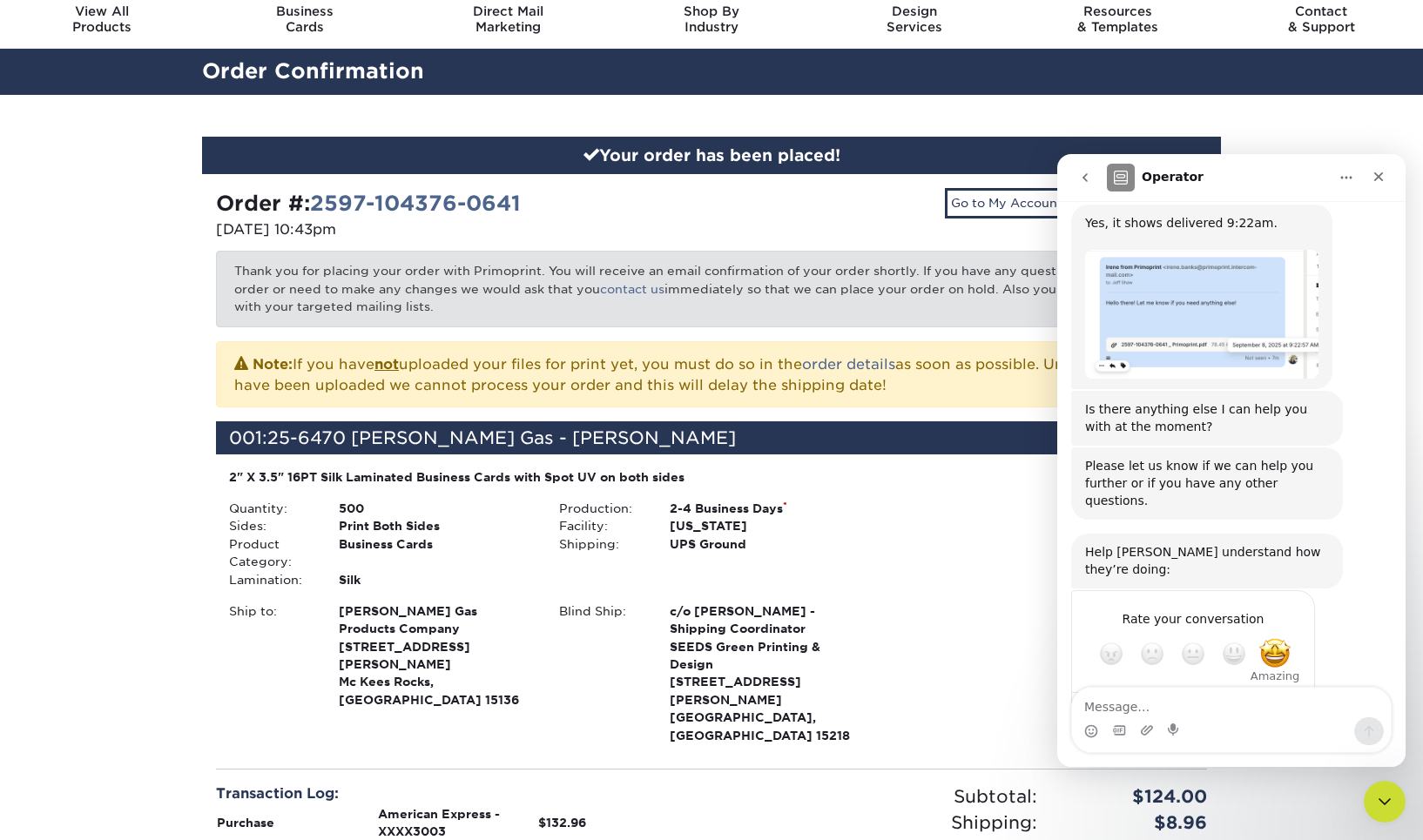
scroll to position [1440, 0]
click at [1211, 277] on img "Irene says…" at bounding box center [1202, 313] width 233 height 130
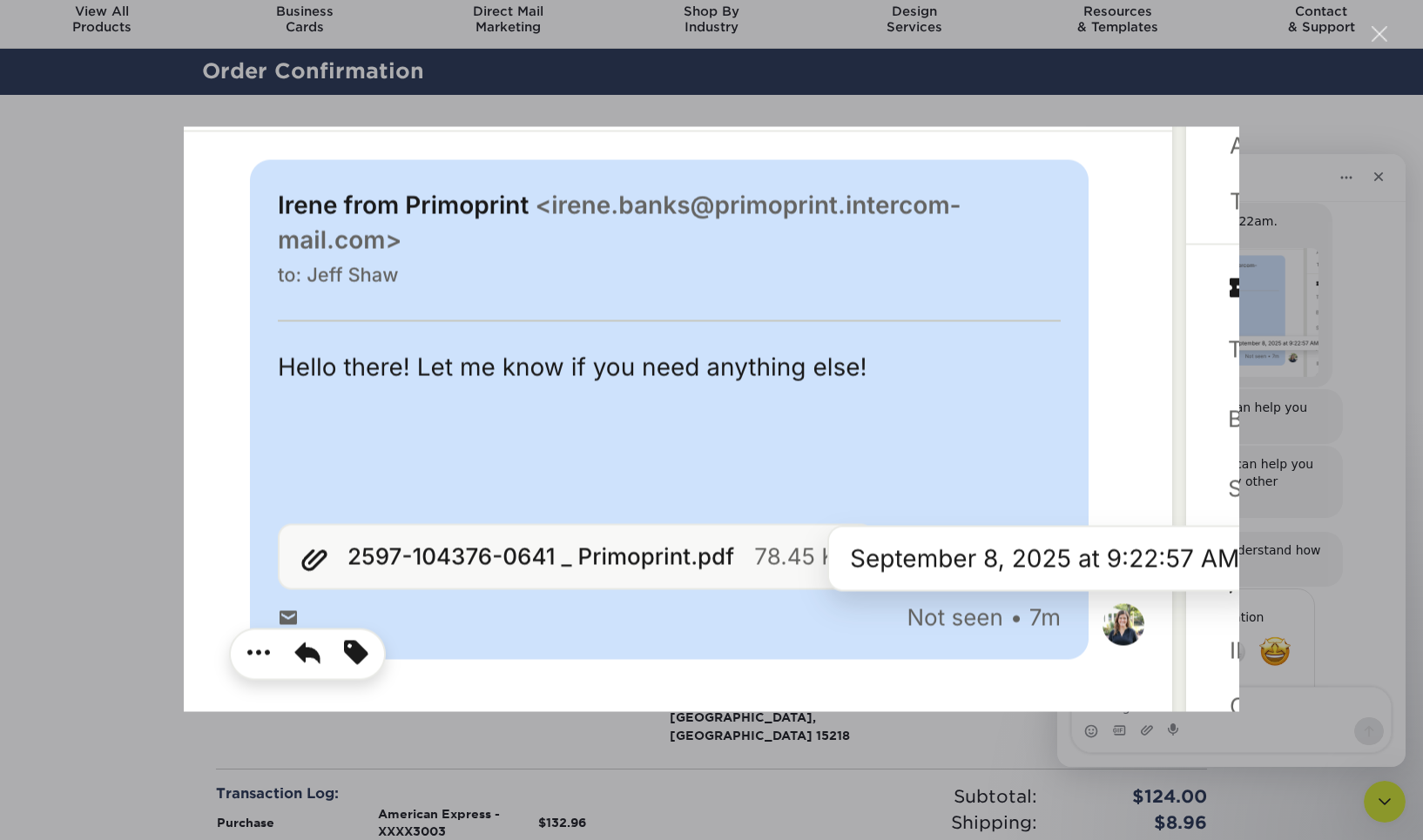
click at [1376, 357] on div "Intercom messenger" at bounding box center [711, 420] width 1423 height 840
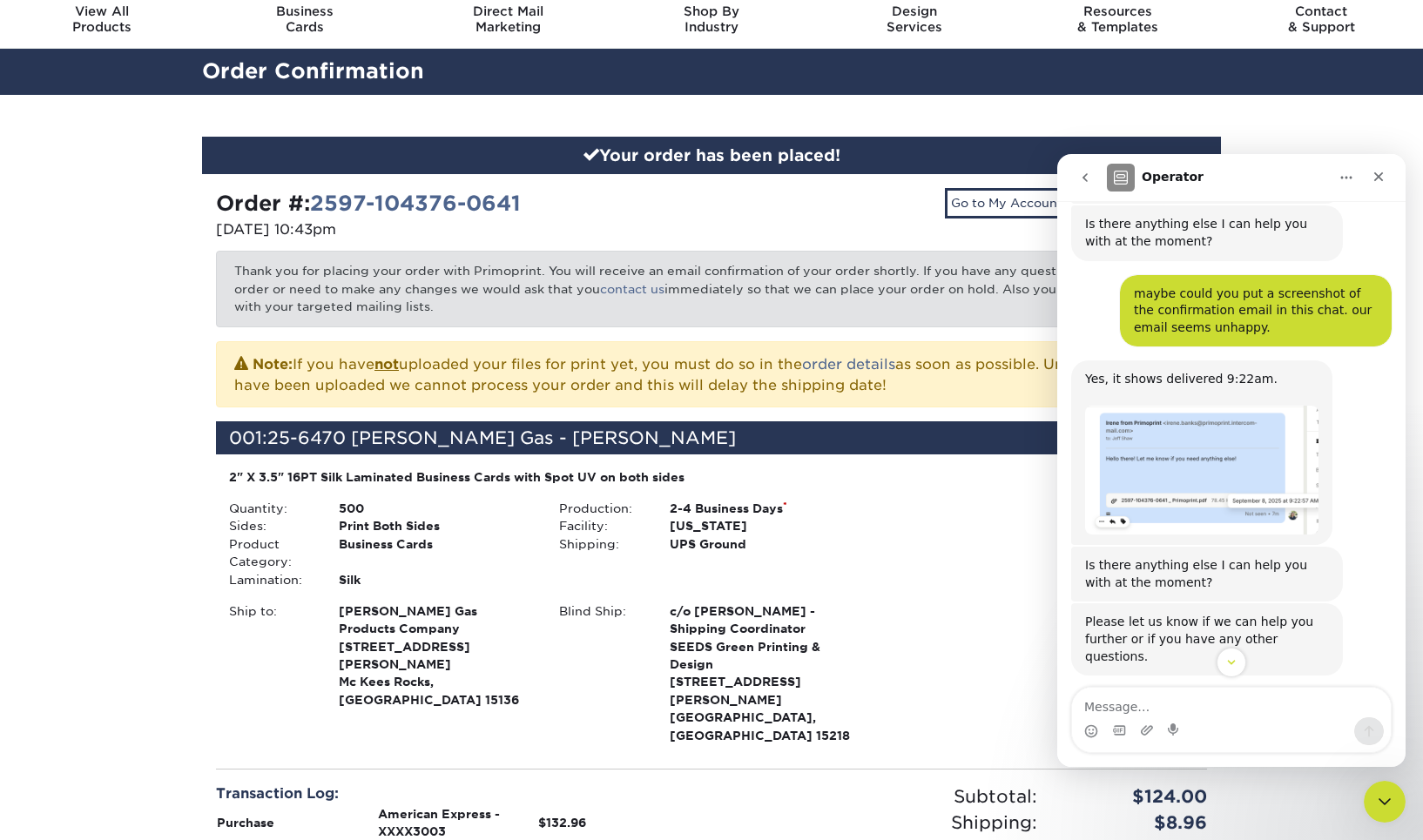
scroll to position [1279, 0]
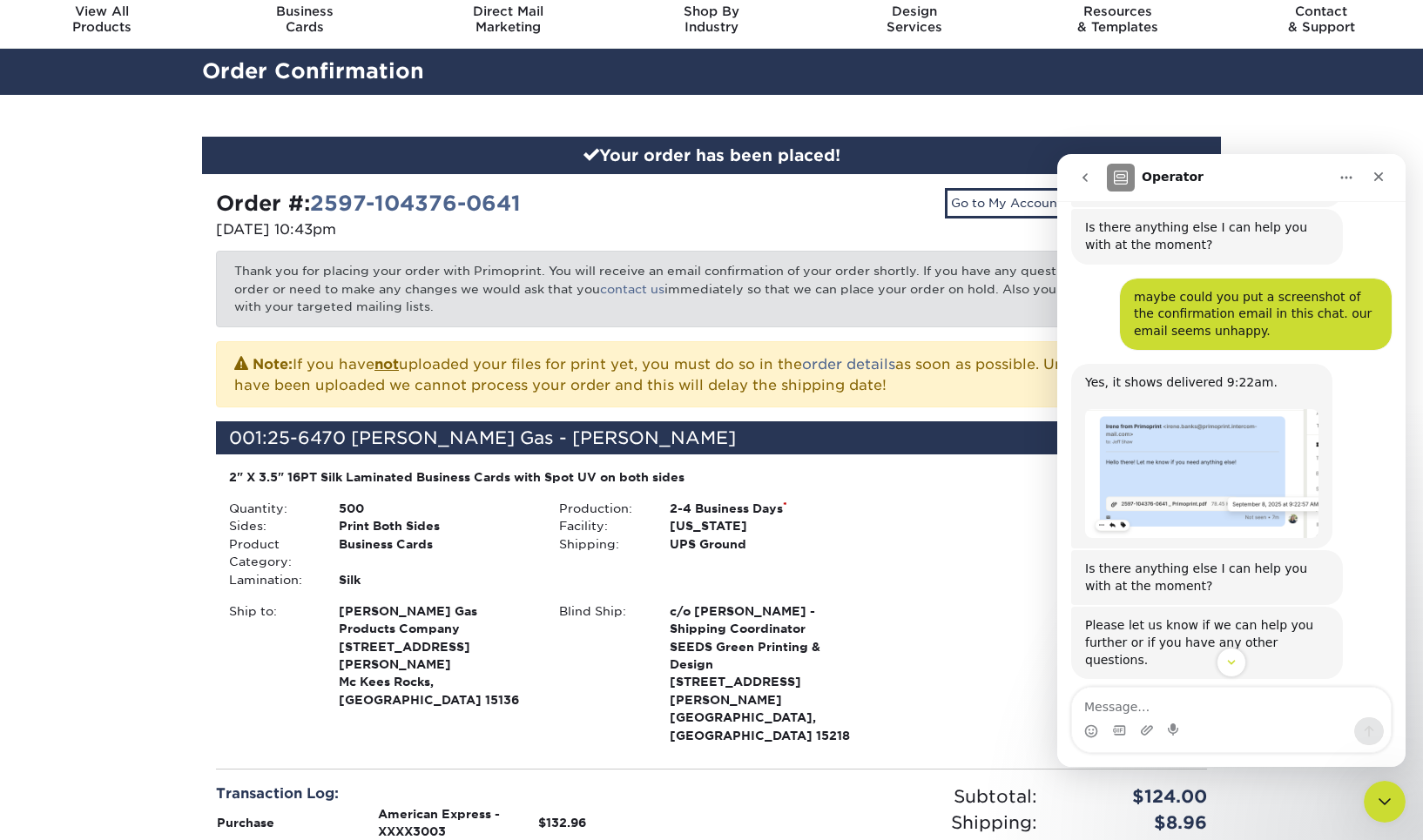
click at [1312, 435] on img "Irene says…" at bounding box center [1202, 474] width 233 height 130
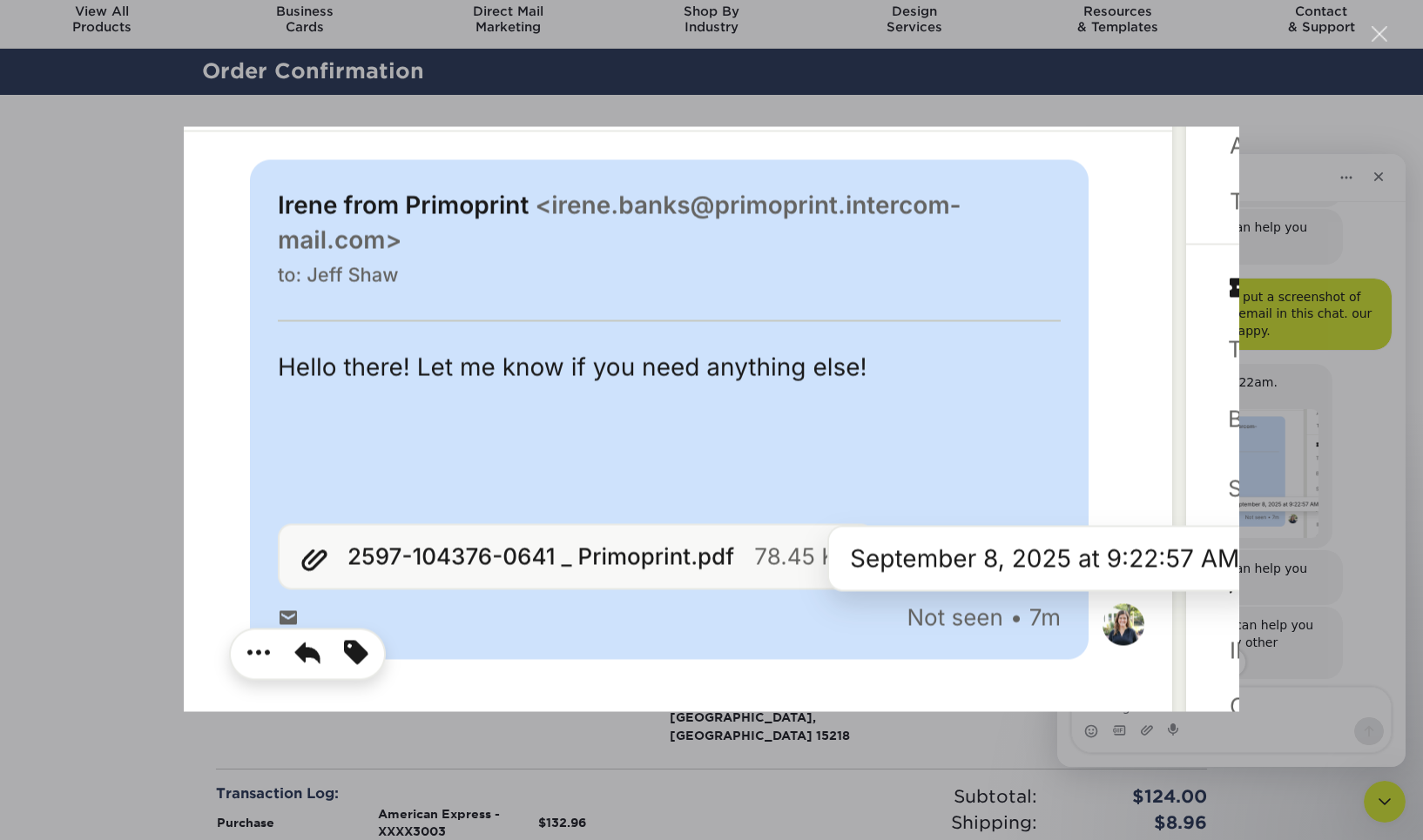
click at [702, 556] on img "Close" at bounding box center [712, 419] width 1056 height 585
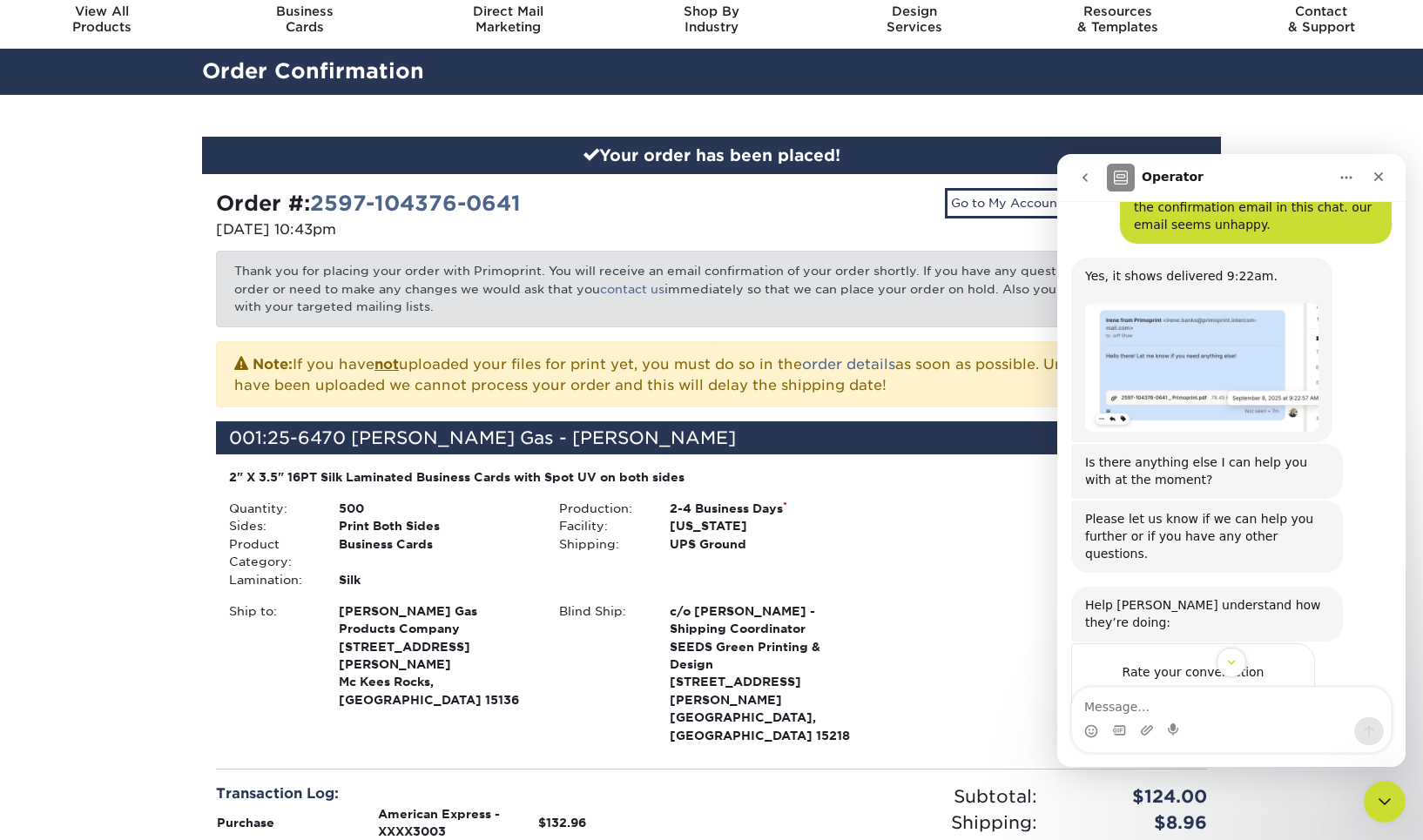
scroll to position [1440, 0]
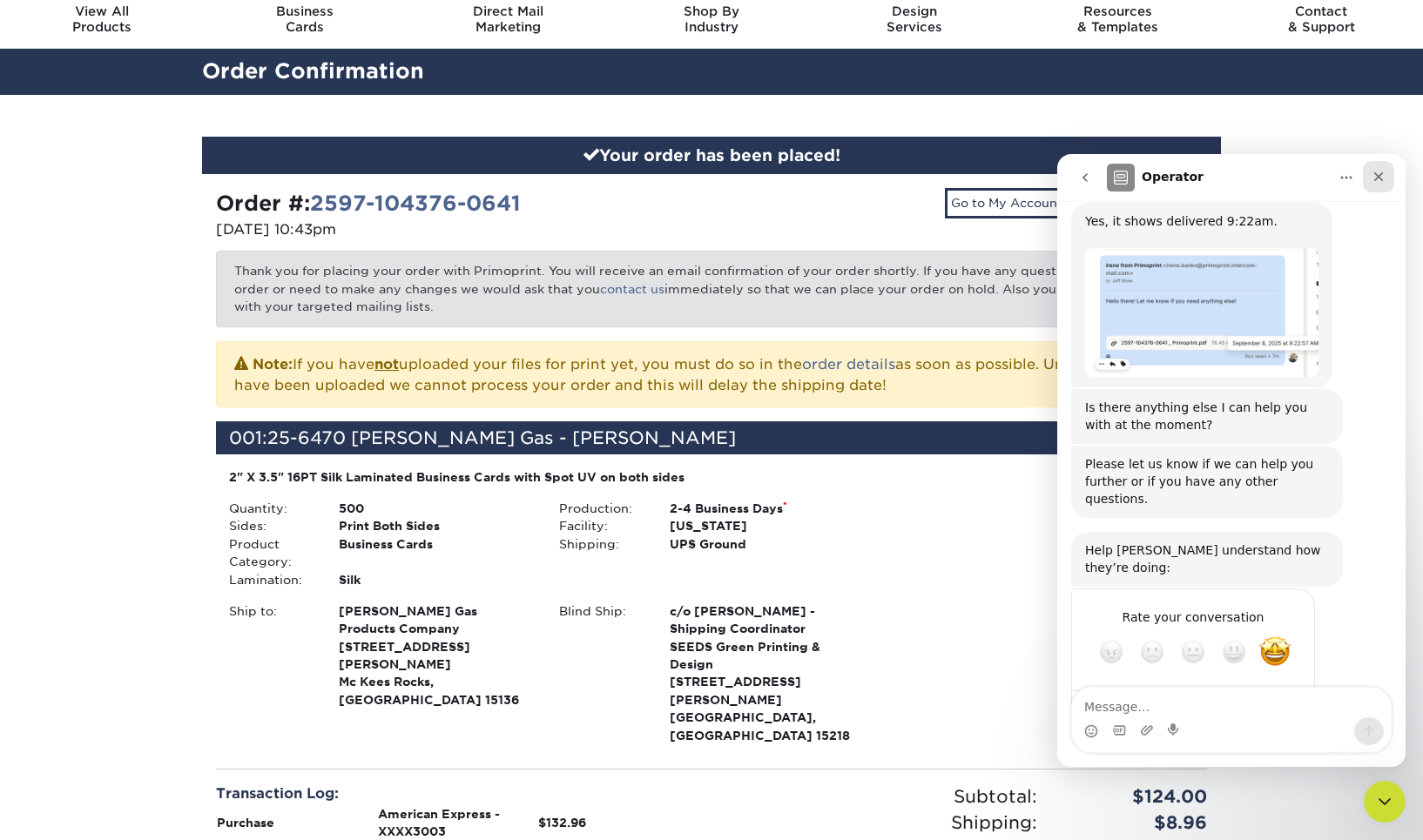
click at [1380, 178] on icon "Close" at bounding box center [1379, 177] width 10 height 10
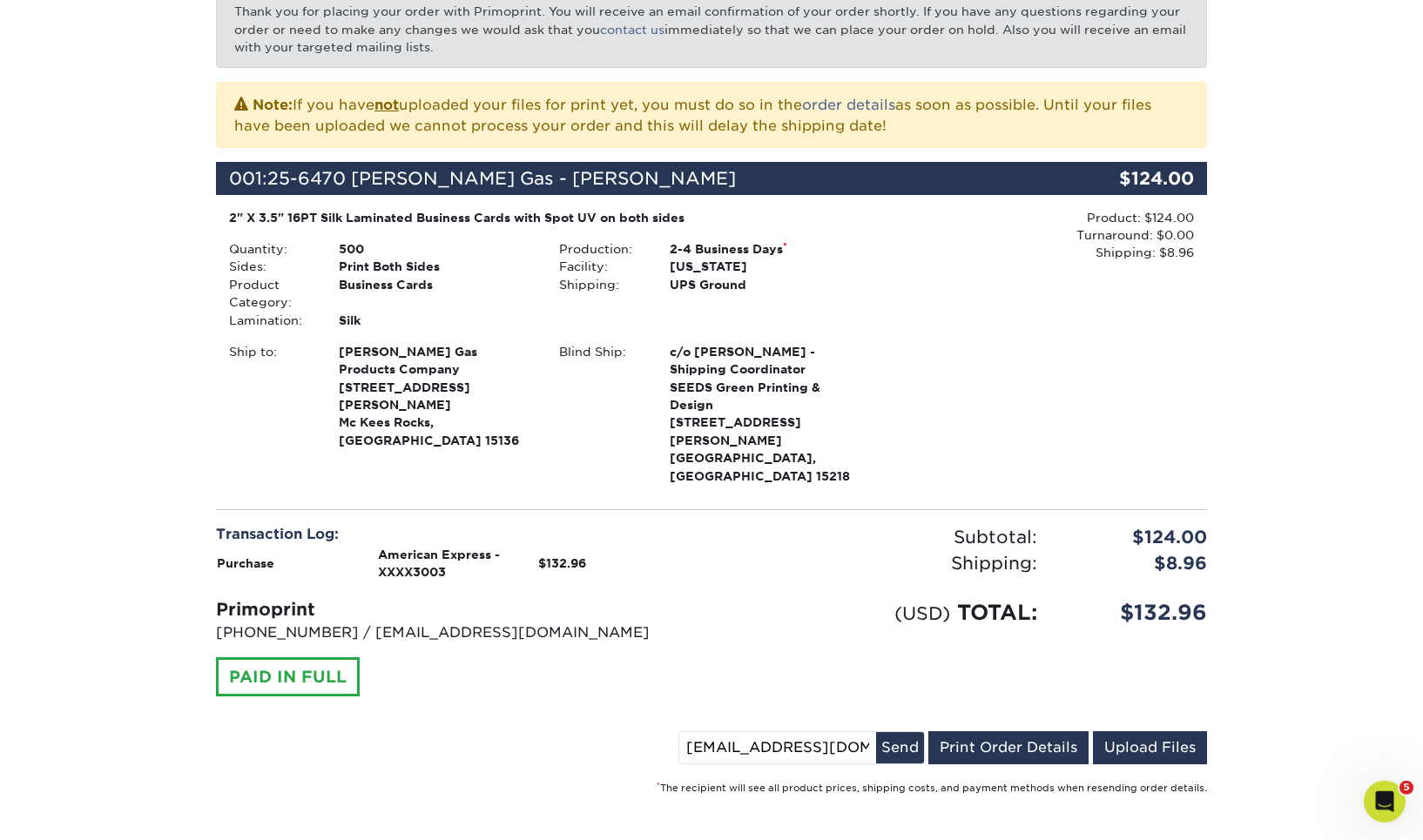
scroll to position [341, 0]
